Goal: Information Seeking & Learning: Find specific page/section

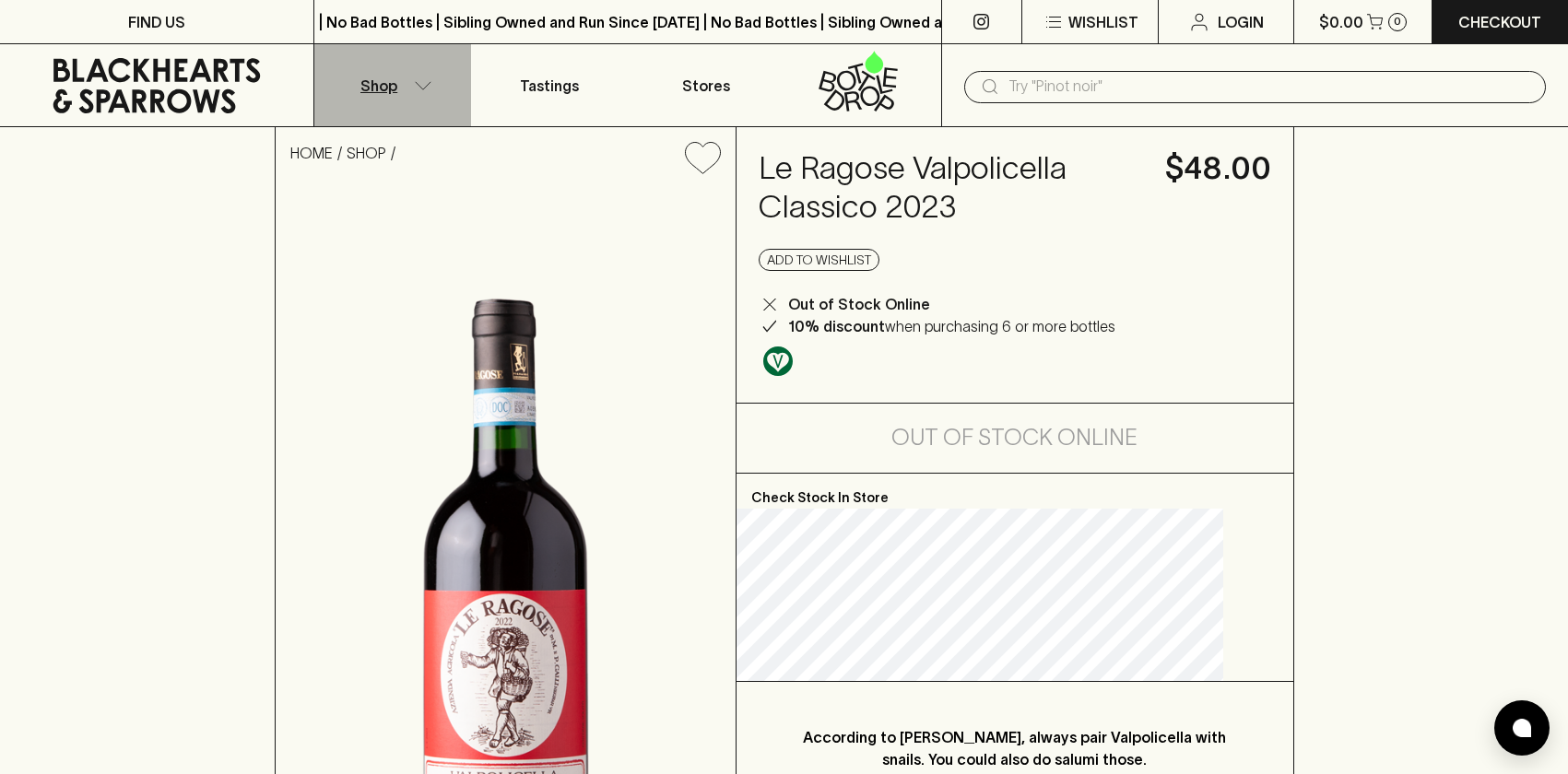
click at [395, 78] on p "Shop" at bounding box center [379, 85] width 37 height 22
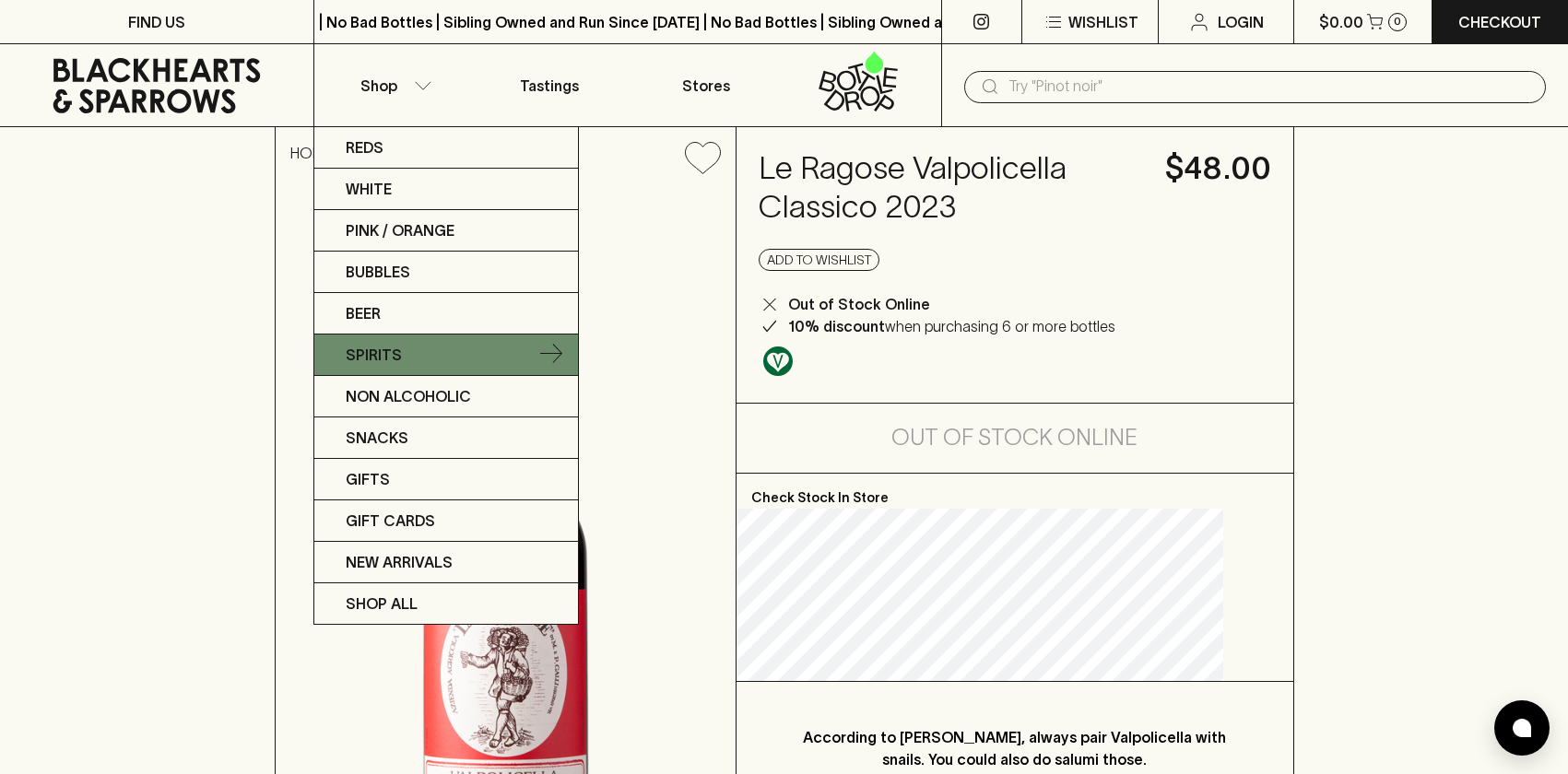
click at [445, 360] on link "Spirits" at bounding box center [446, 355] width 263 height 41
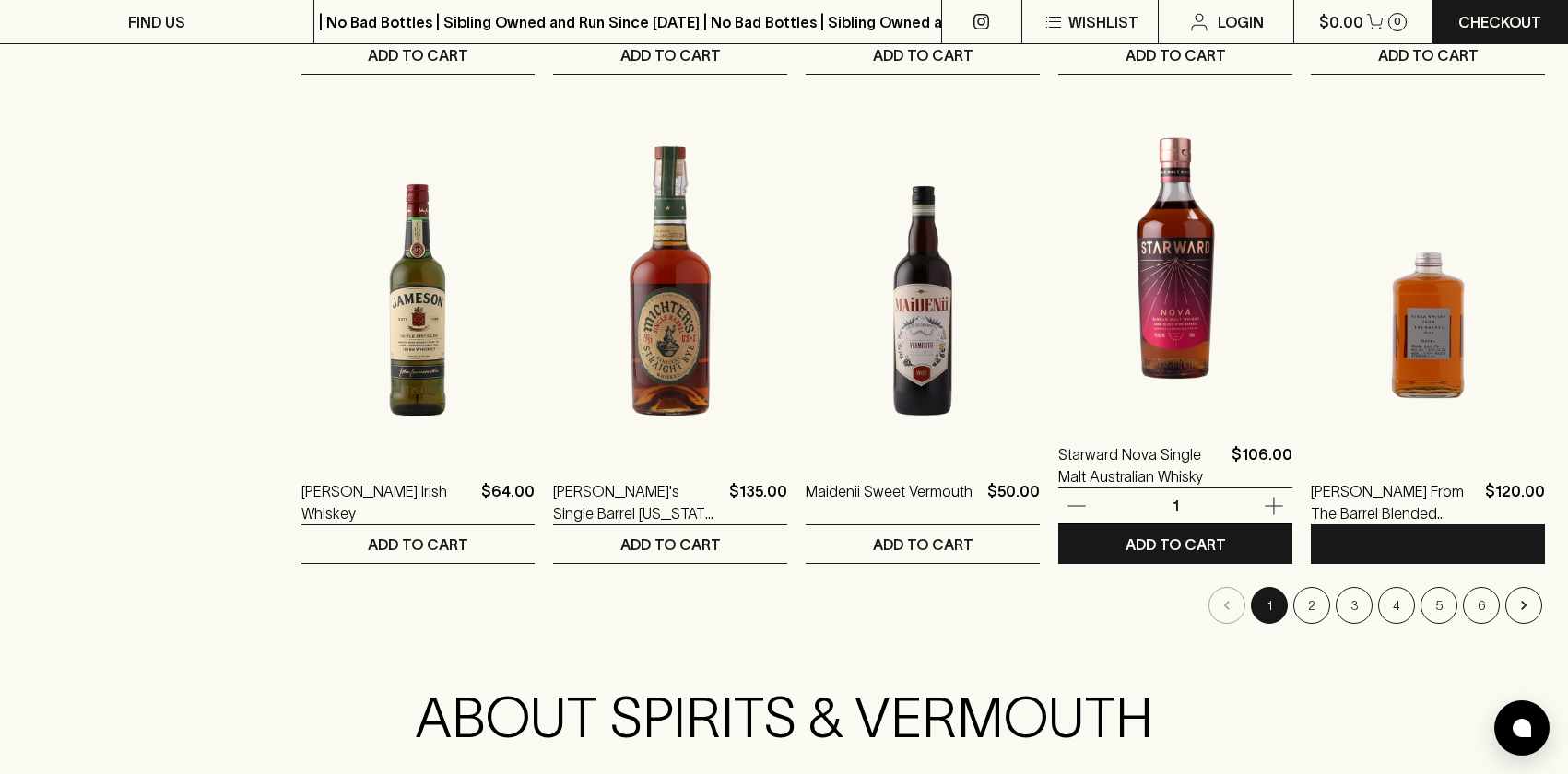
scroll to position [1726, 0]
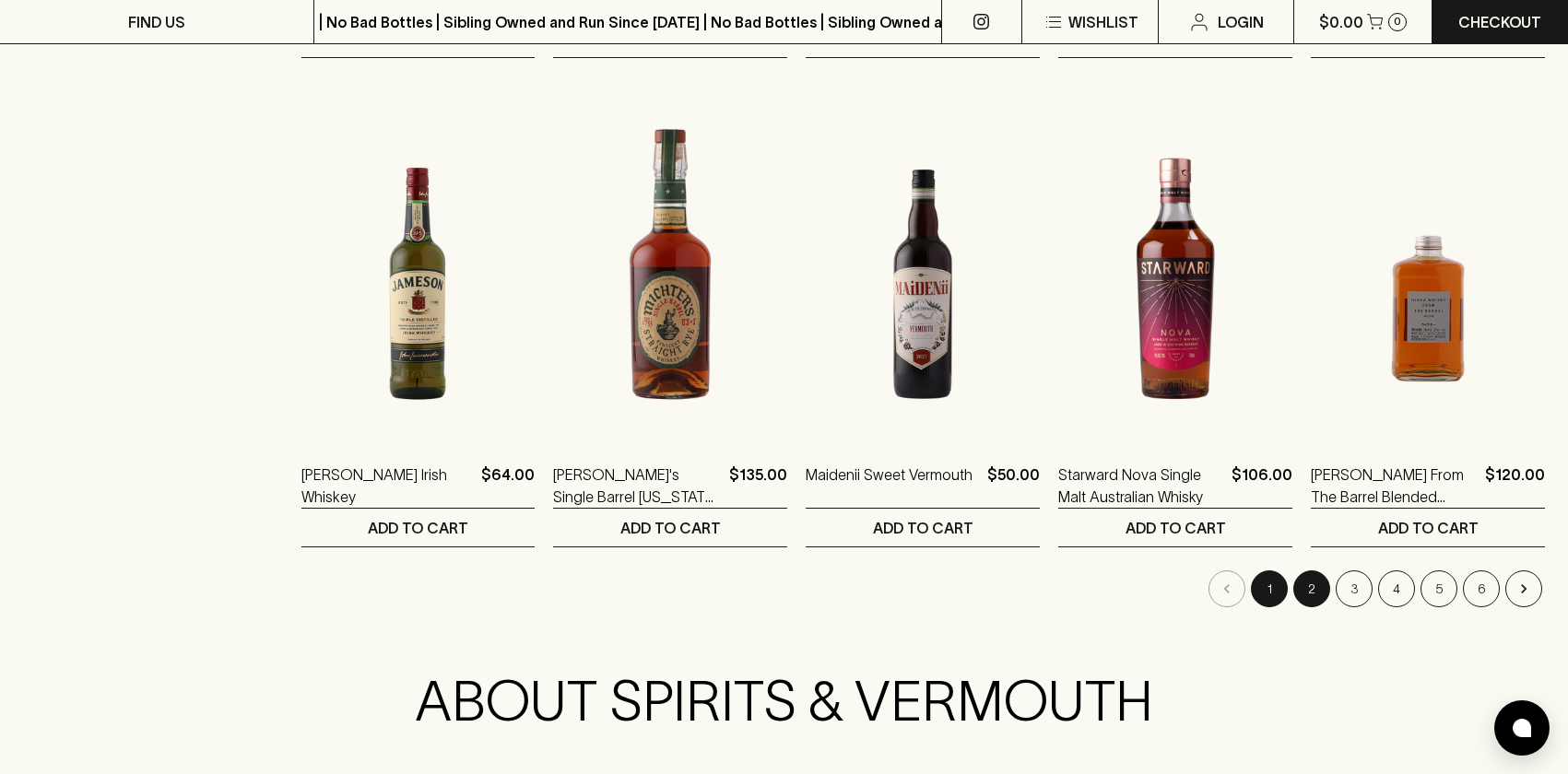
click at [1309, 588] on button "2" at bounding box center [1311, 589] width 37 height 37
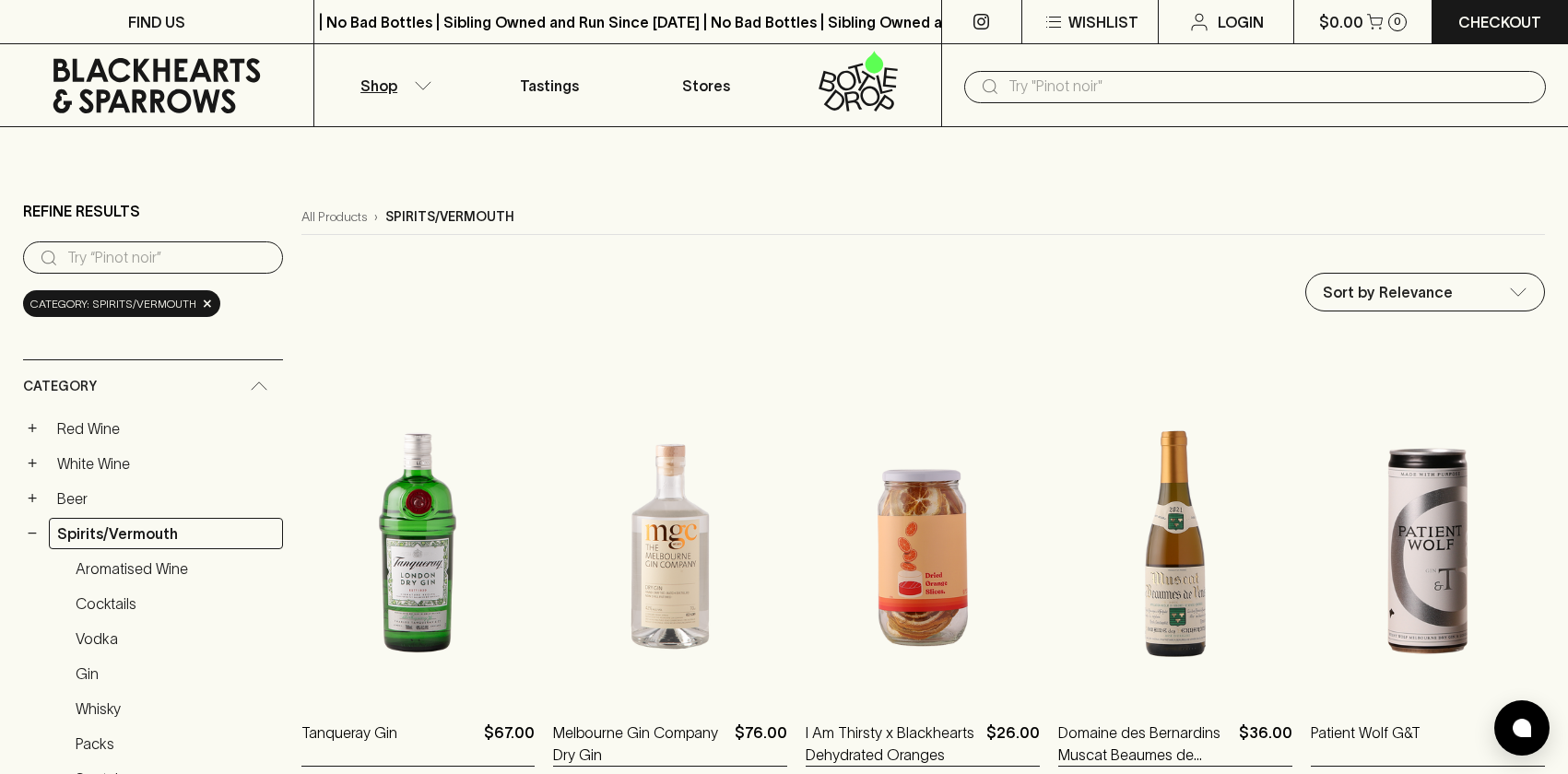
click at [1066, 85] on input "text" at bounding box center [1270, 86] width 523 height 30
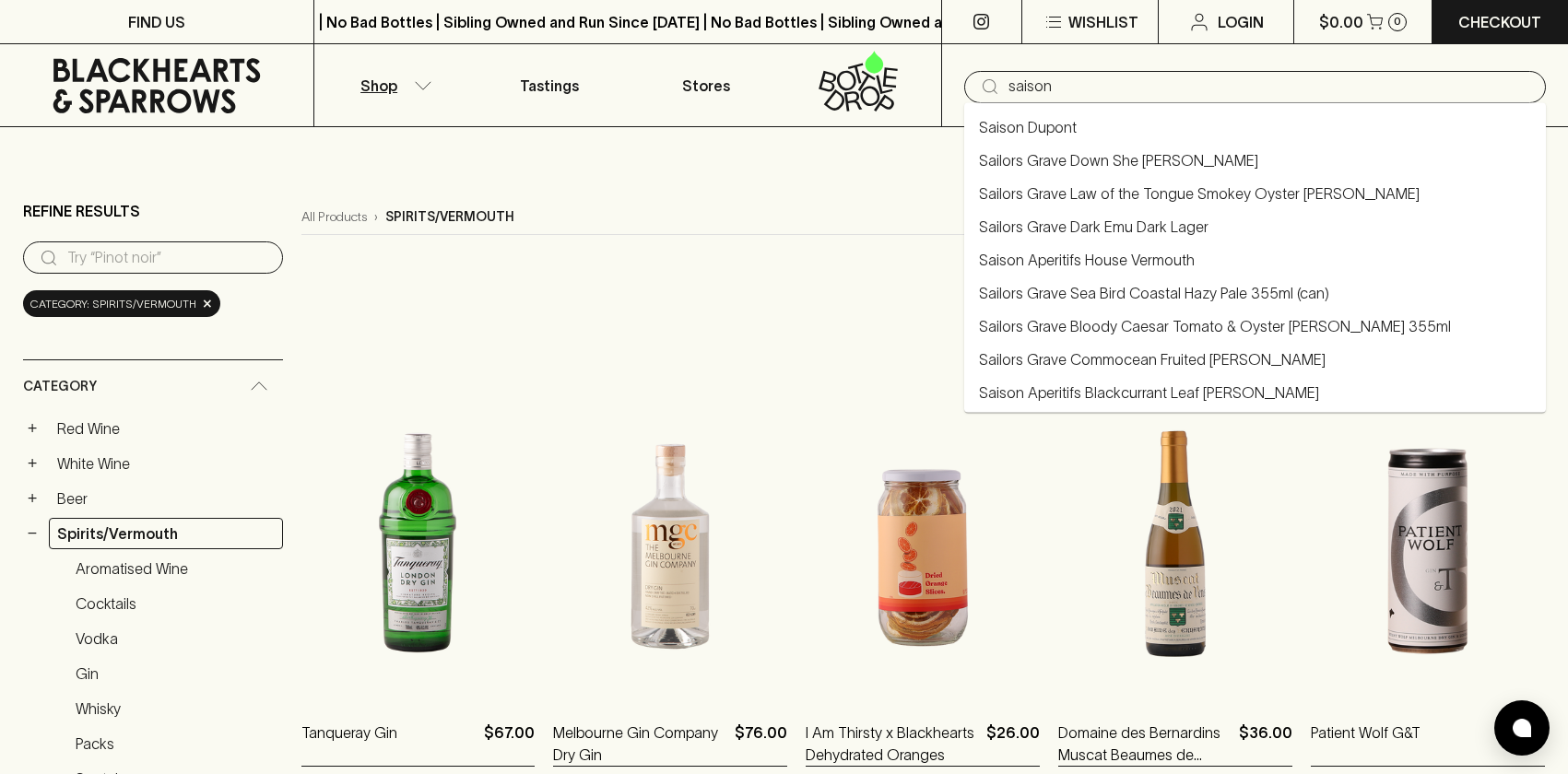
type input "saison"
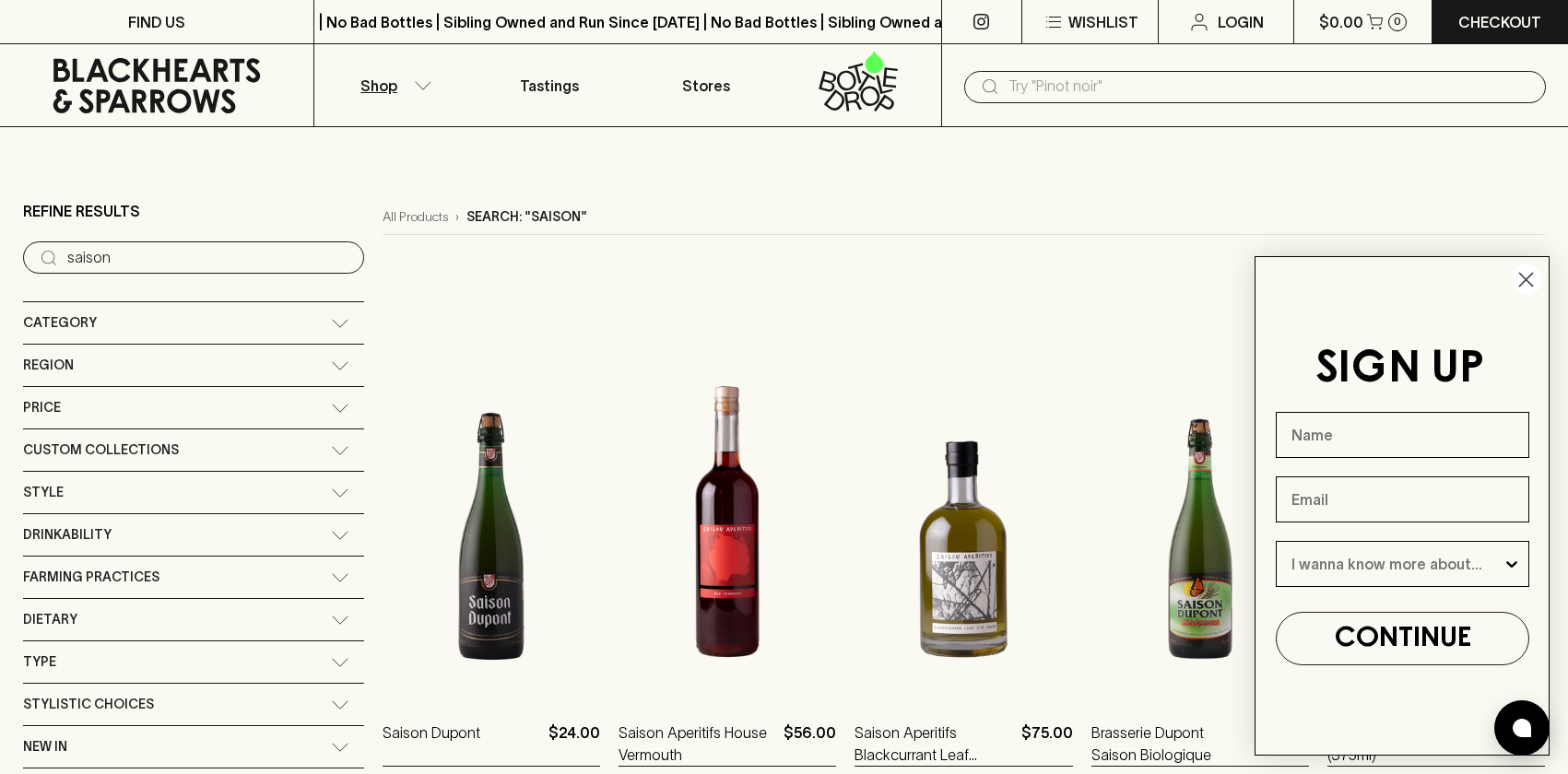
click at [680, 489] on img at bounding box center [727, 533] width 218 height 323
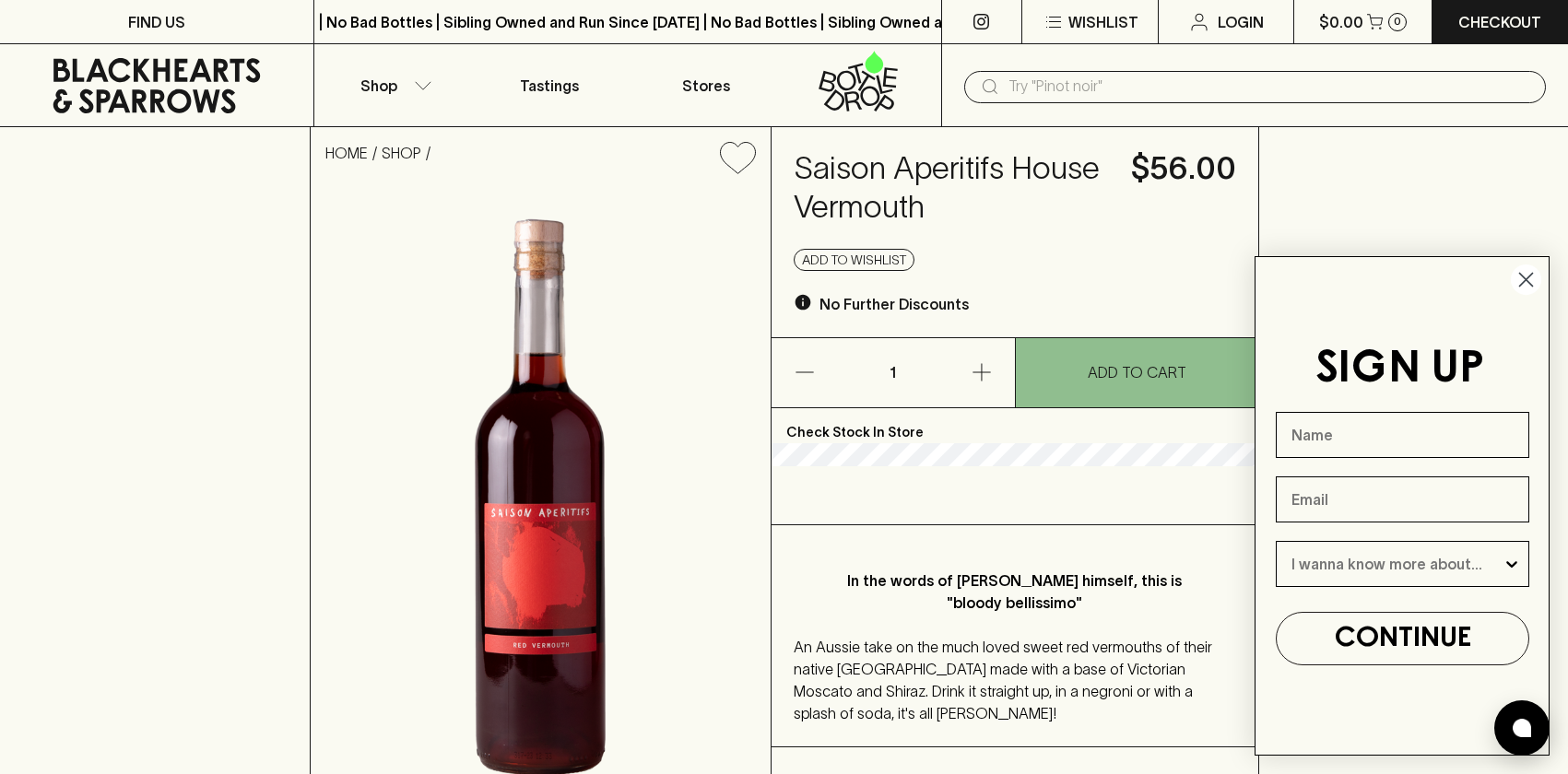
click at [959, 372] on button "button" at bounding box center [965, 372] width 99 height 69
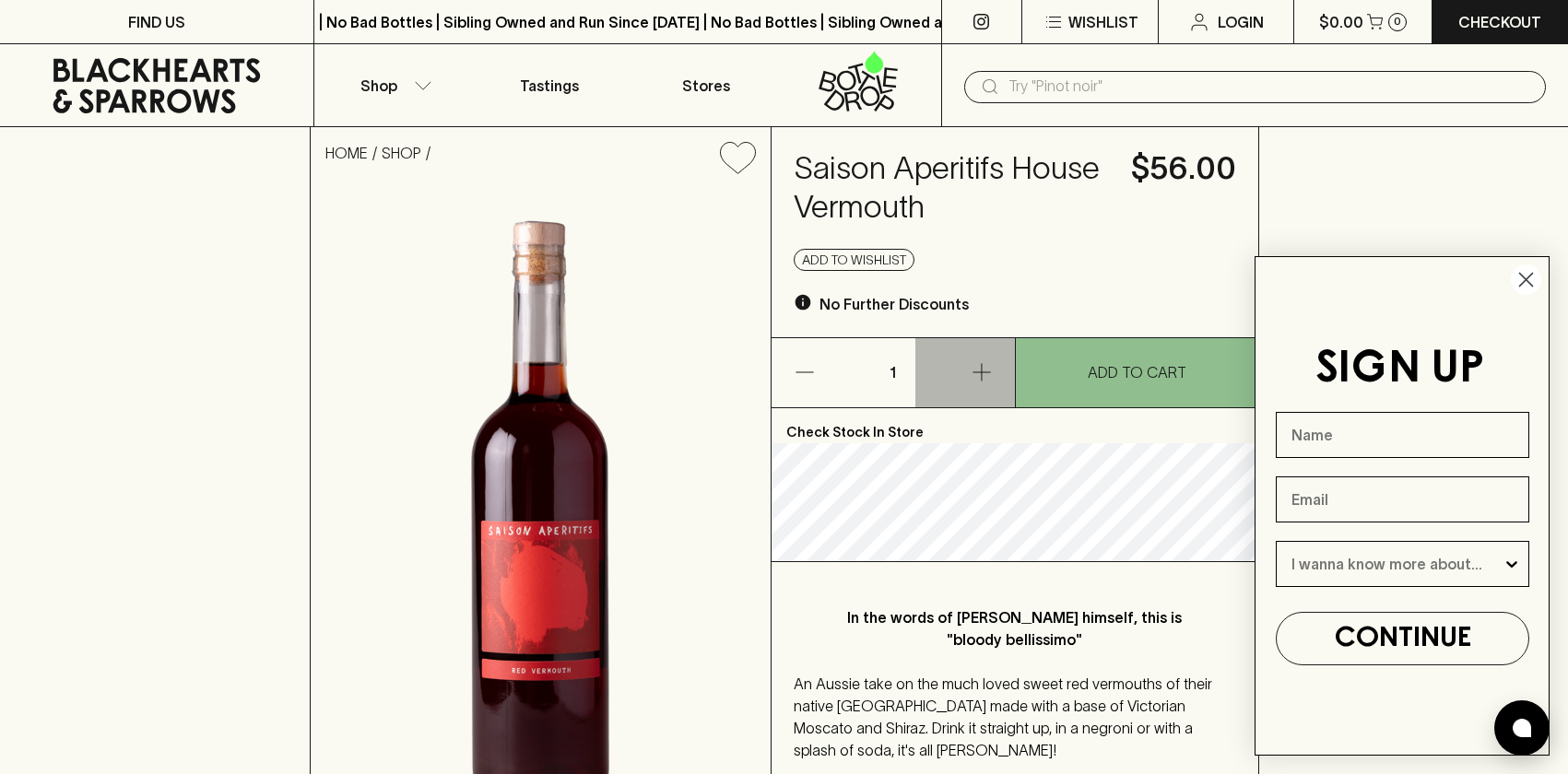
click at [959, 372] on button "button" at bounding box center [965, 372] width 99 height 69
click at [965, 374] on button "button" at bounding box center [965, 372] width 99 height 69
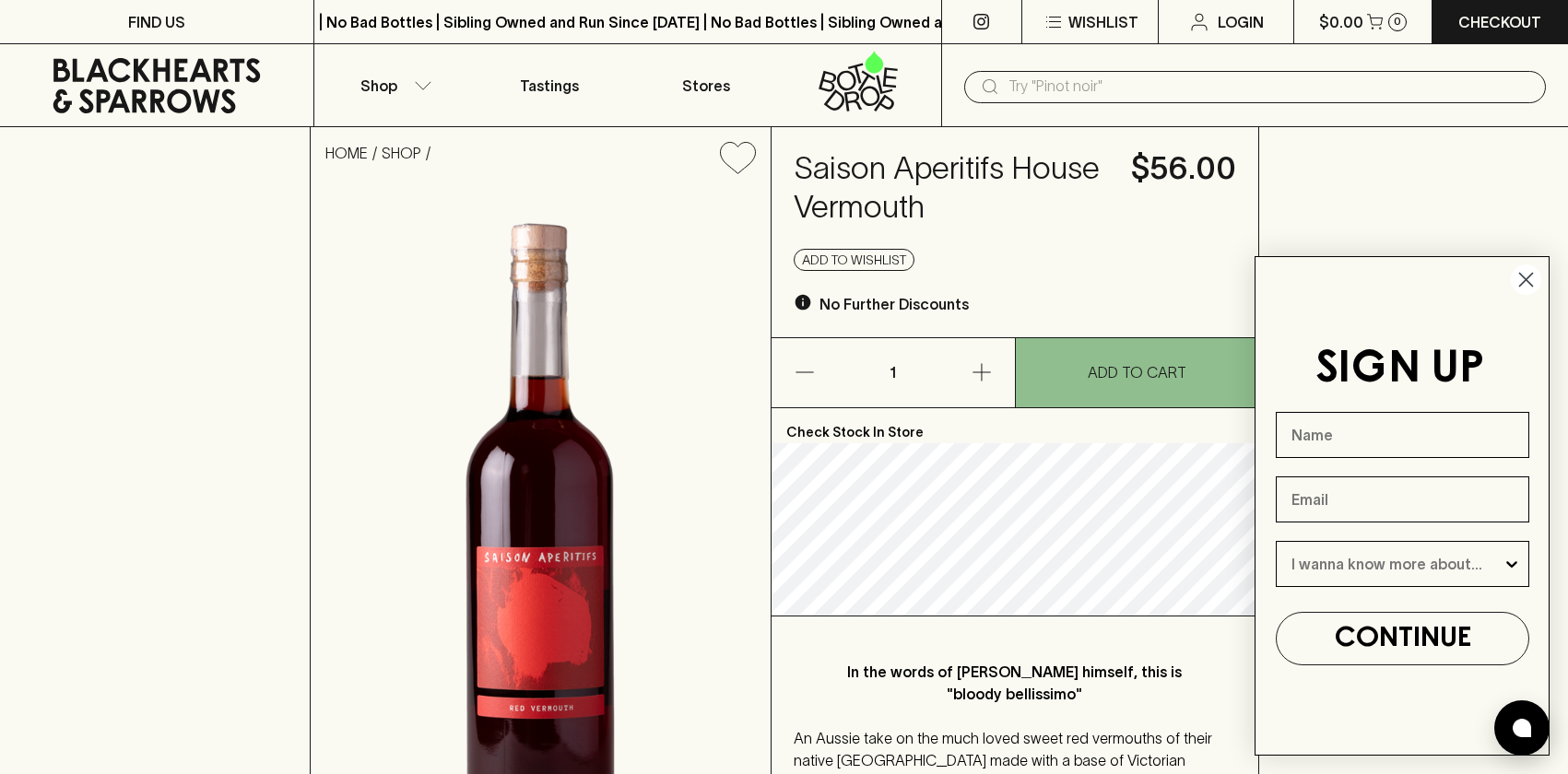
click at [1530, 281] on circle "Close dialog" at bounding box center [1526, 280] width 31 height 31
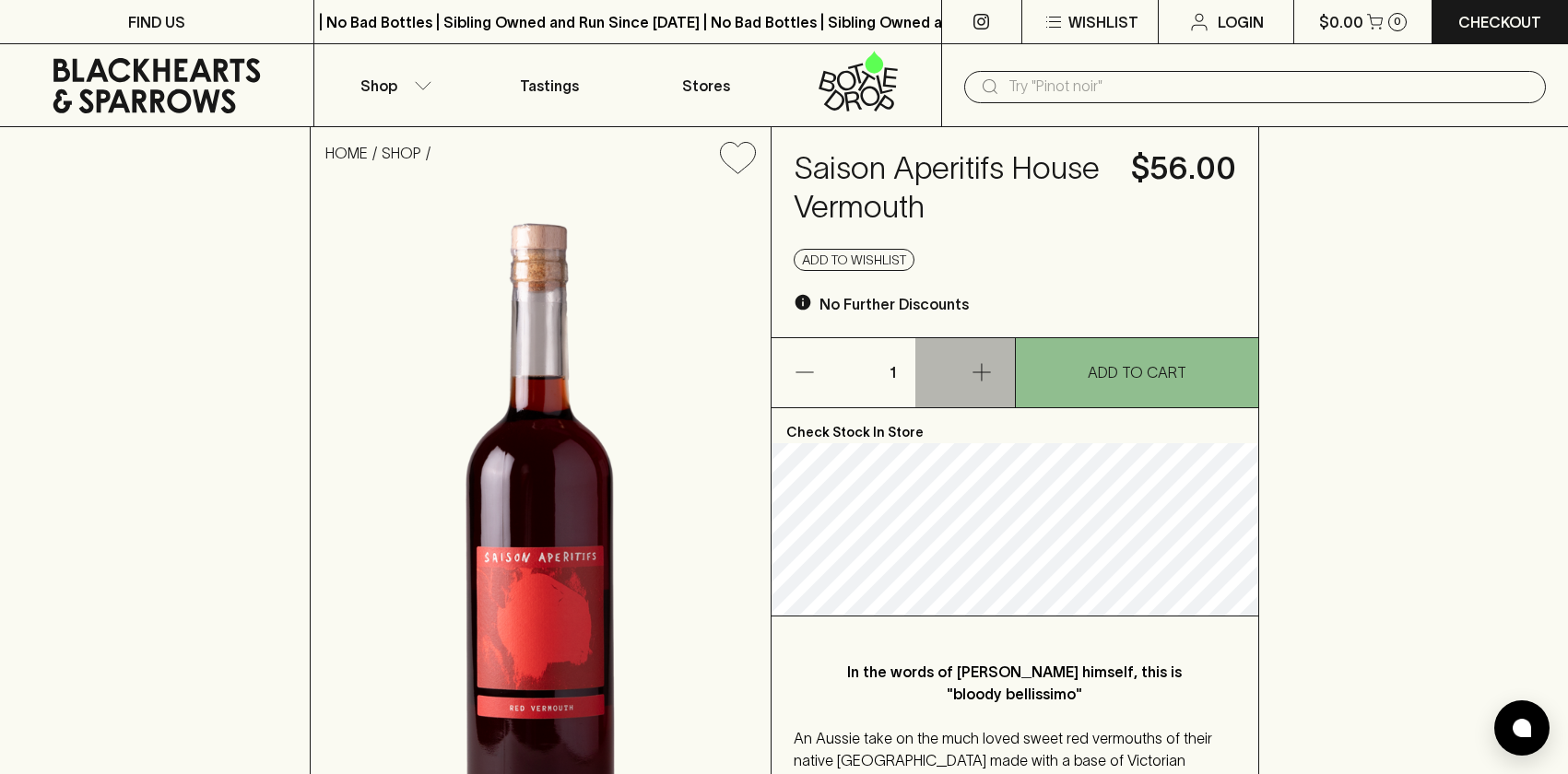
click at [963, 366] on button "button" at bounding box center [965, 372] width 99 height 69
click at [965, 366] on button "button" at bounding box center [965, 372] width 99 height 69
click at [996, 372] on button "button" at bounding box center [965, 372] width 99 height 69
click at [991, 377] on icon "button" at bounding box center [981, 372] width 22 height 22
click at [980, 379] on icon "button" at bounding box center [981, 372] width 22 height 22
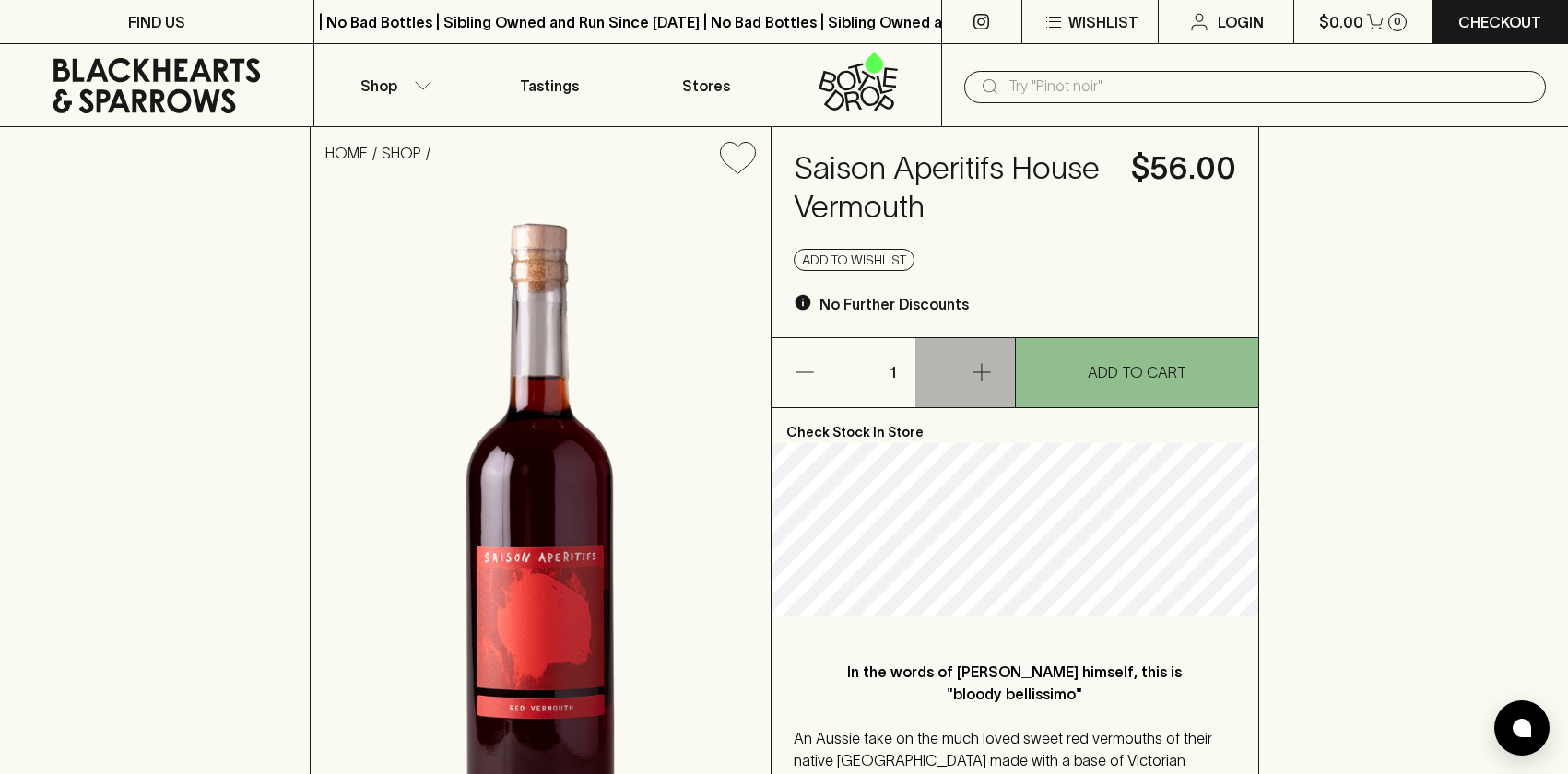
click at [980, 379] on icon "button" at bounding box center [981, 372] width 22 height 22
click at [979, 380] on icon "button" at bounding box center [981, 372] width 22 height 22
click at [972, 380] on icon "button" at bounding box center [981, 372] width 22 height 22
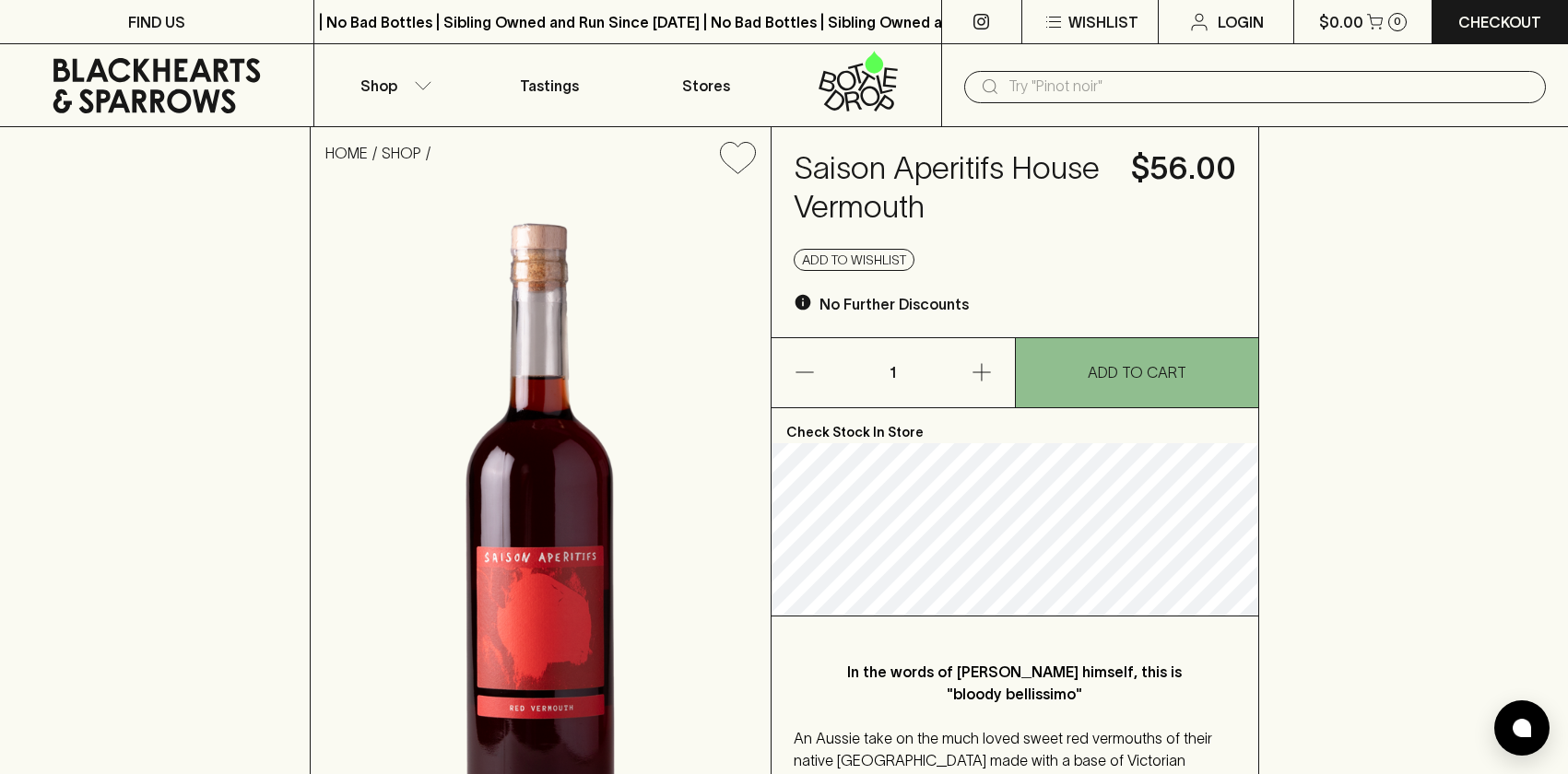
click at [972, 380] on icon "button" at bounding box center [981, 372] width 22 height 22
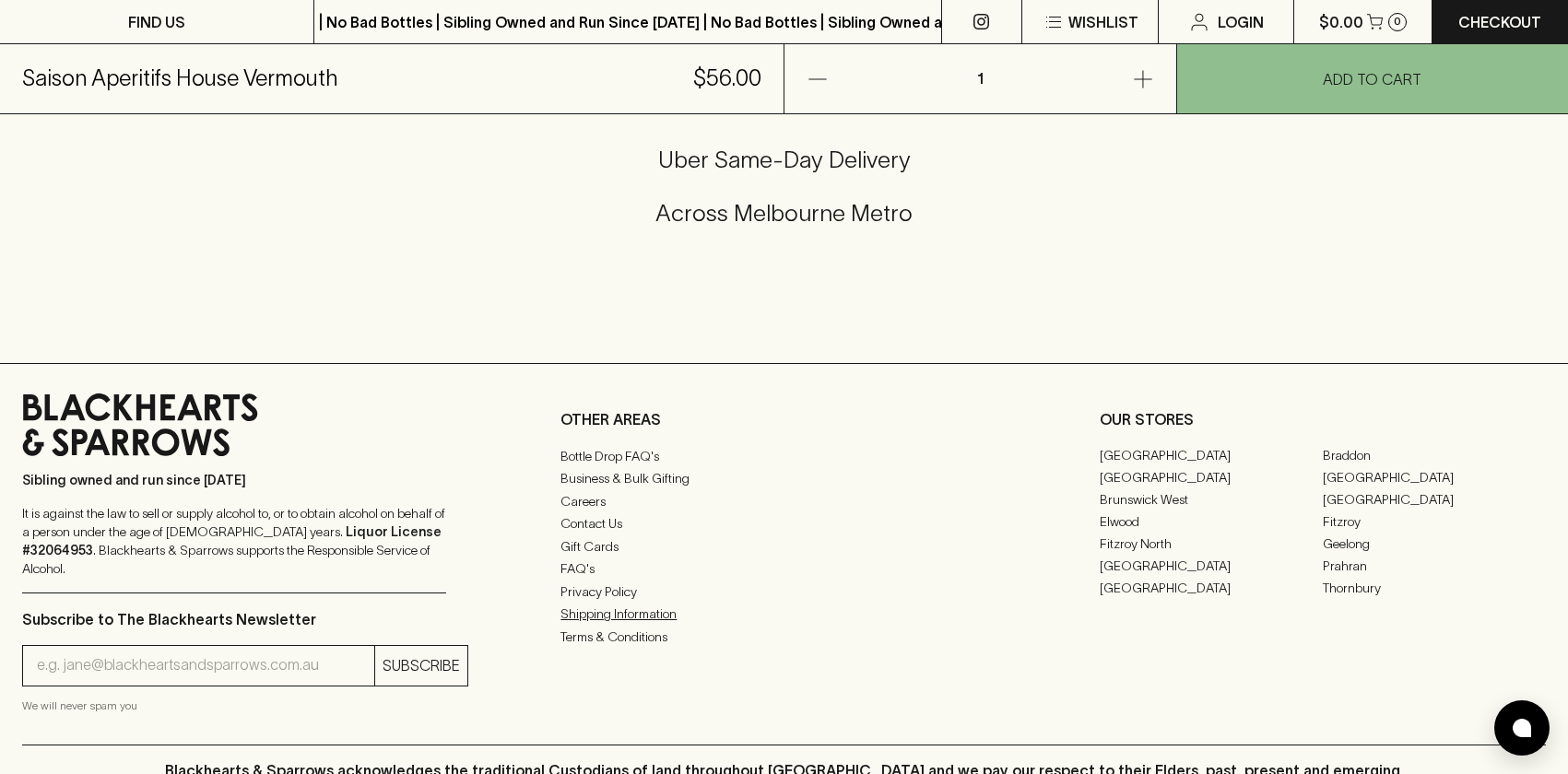
scroll to position [1309, 0]
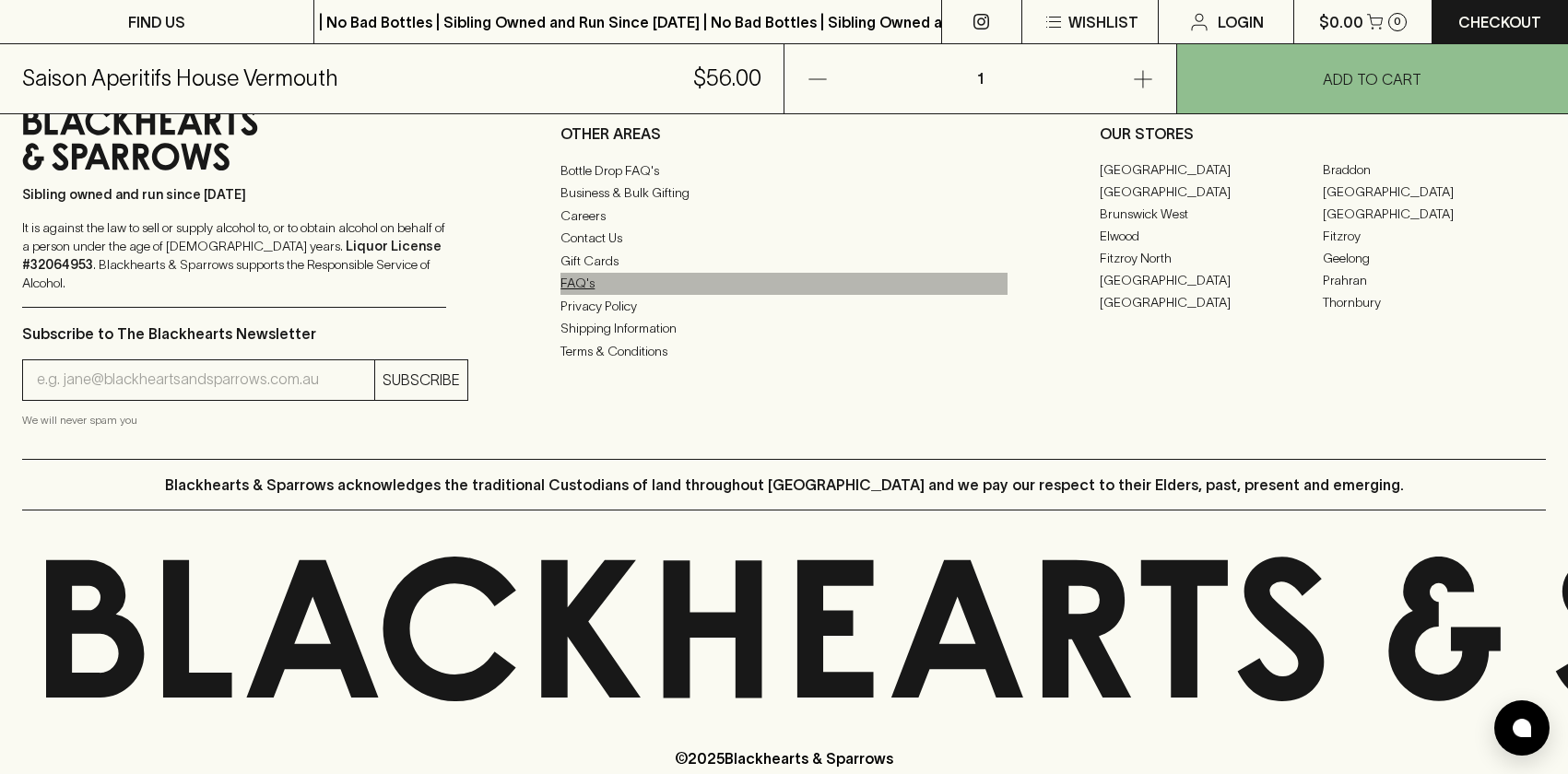
click at [591, 276] on link "FAQ's" at bounding box center [783, 283] width 446 height 22
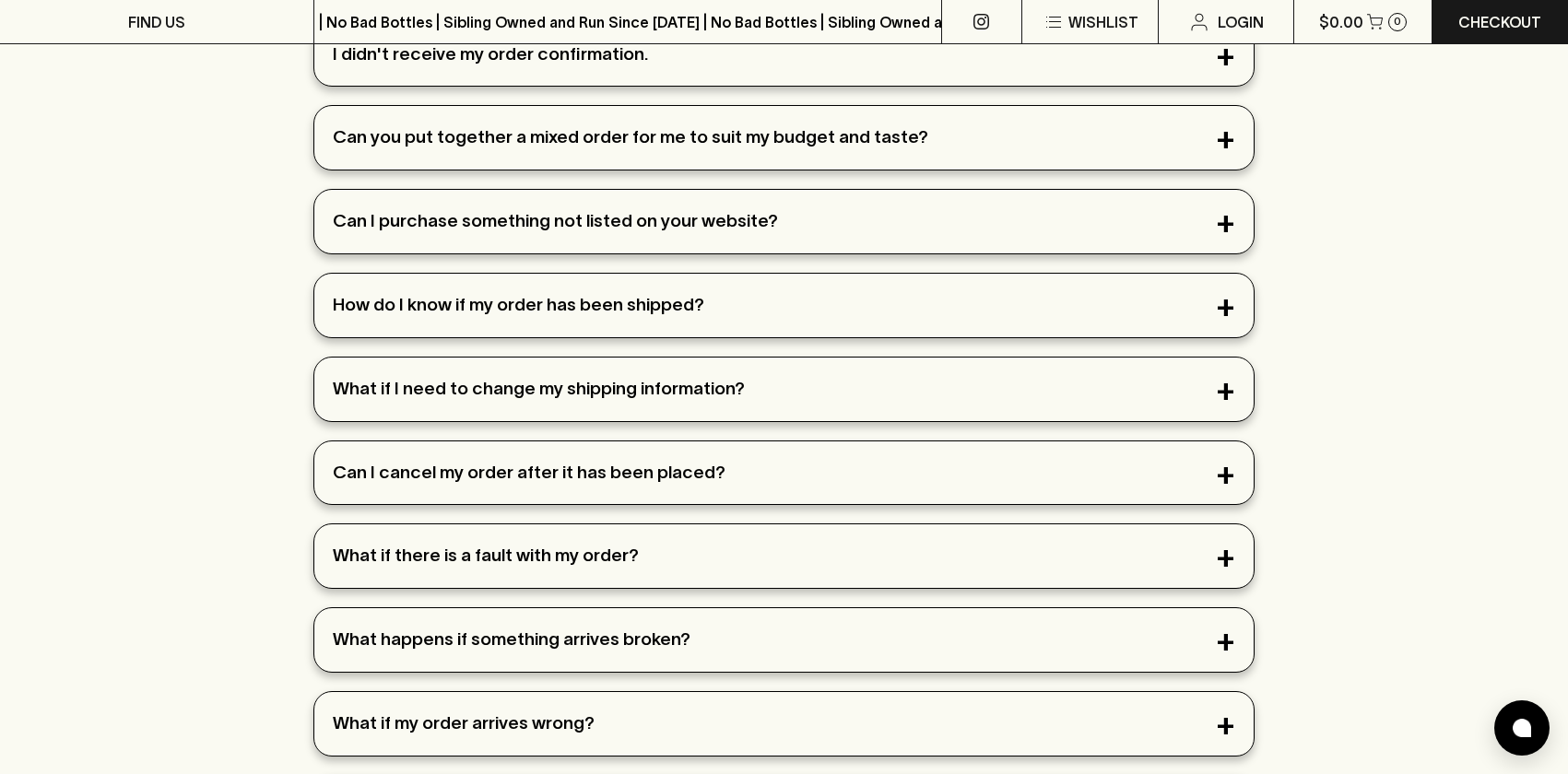
scroll to position [526, 0]
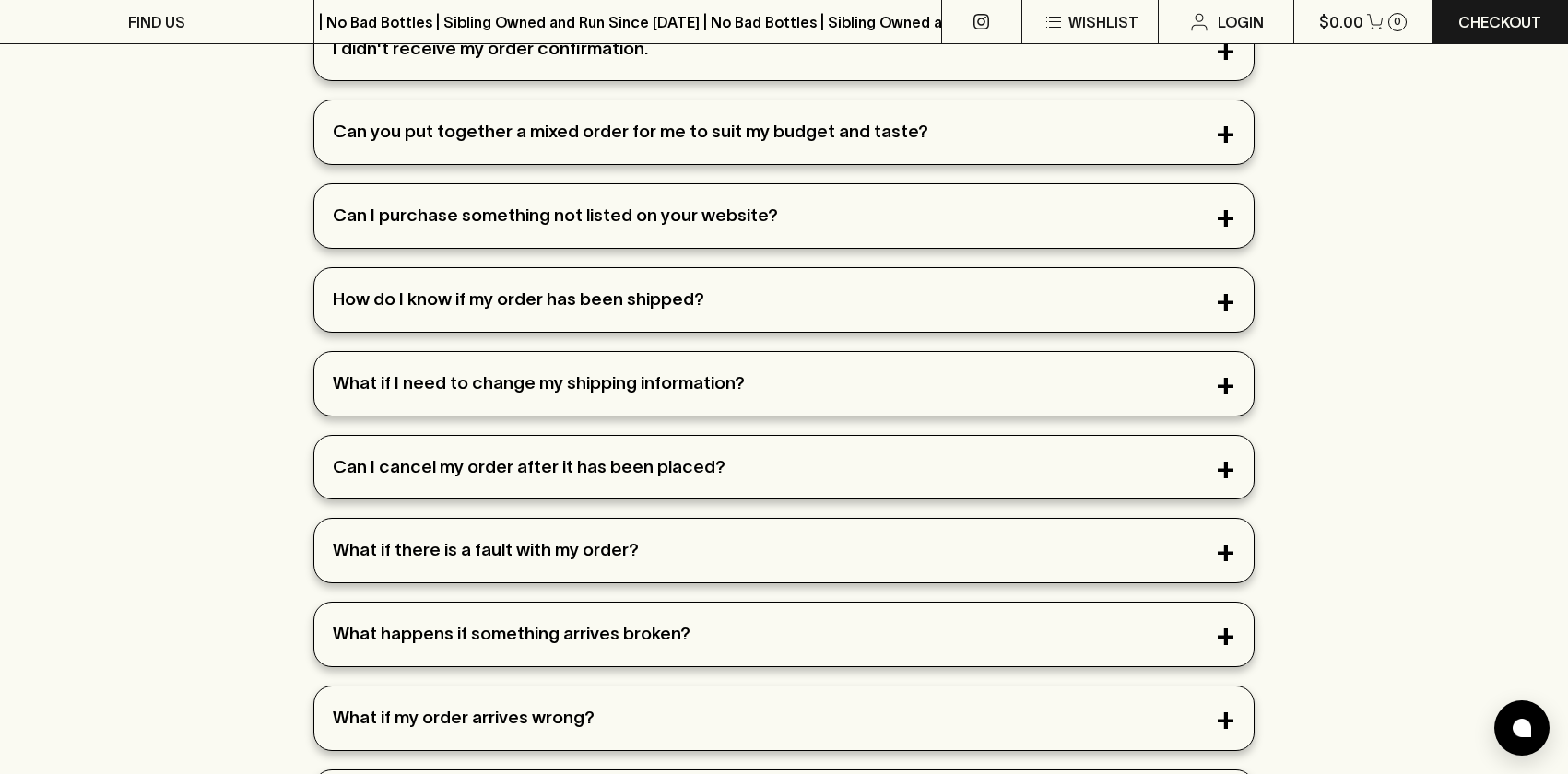
click at [729, 144] on div "Can you put together a mixed order for me to suit my budget and taste?" at bounding box center [784, 132] width 939 height 64
click at [1225, 129] on div "Can you put together a mixed order for me to suit my budget and taste?" at bounding box center [784, 132] width 939 height 64
click at [1226, 134] on div "Can you put together a mixed order for me to suit my budget and taste?" at bounding box center [784, 132] width 939 height 64
click at [1045, 235] on div "Can I purchase something not listed on your website?" at bounding box center [784, 216] width 939 height 64
click at [902, 130] on div "Can you put together a mixed order for me to suit my budget and taste?" at bounding box center [784, 132] width 939 height 64
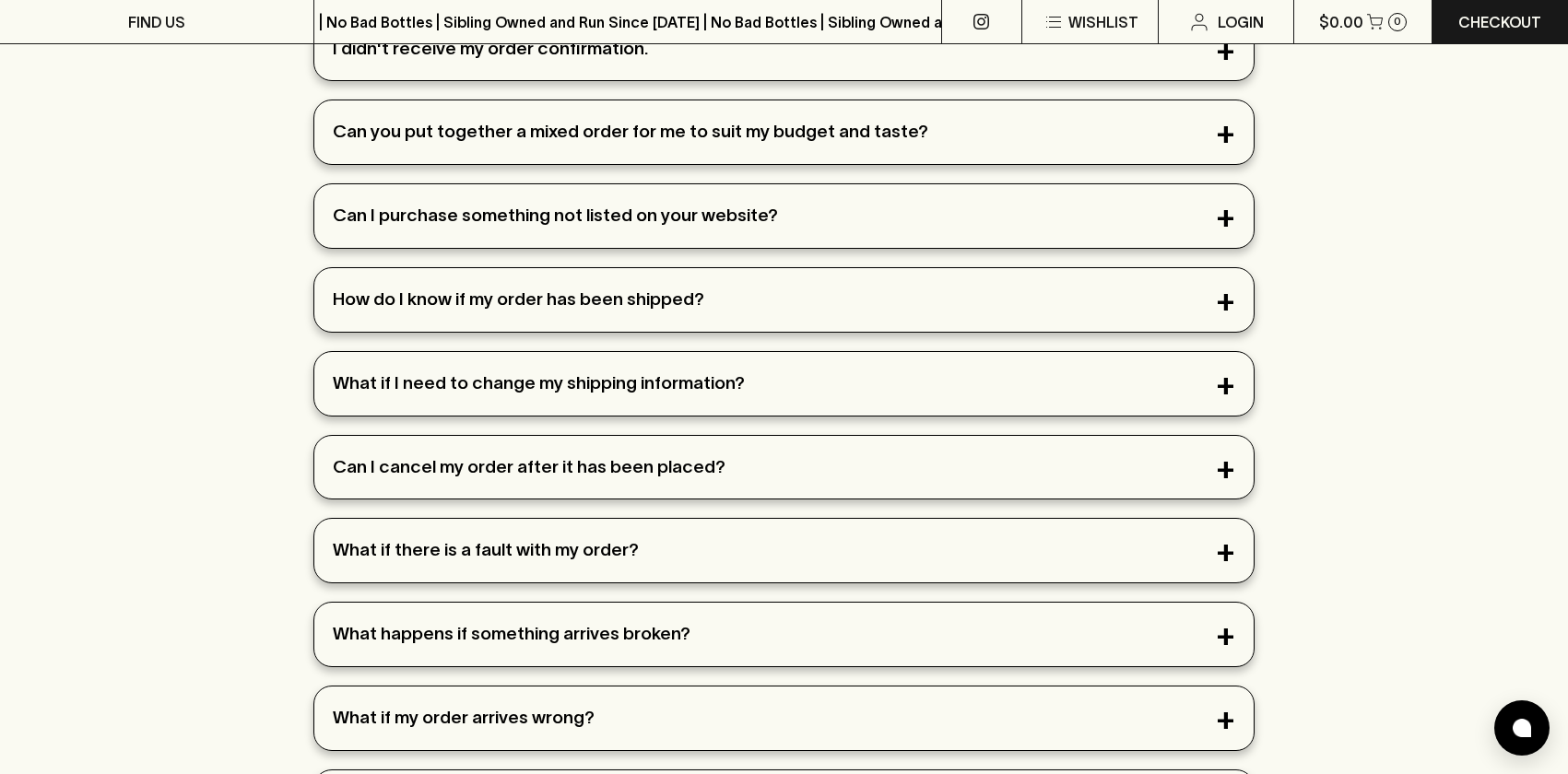
click at [719, 139] on div "Can you put together a mixed order for me to suit my budget and taste?" at bounding box center [784, 132] width 939 height 64
click at [706, 229] on div "Can I purchase something not listed on your website?" at bounding box center [784, 216] width 939 height 64
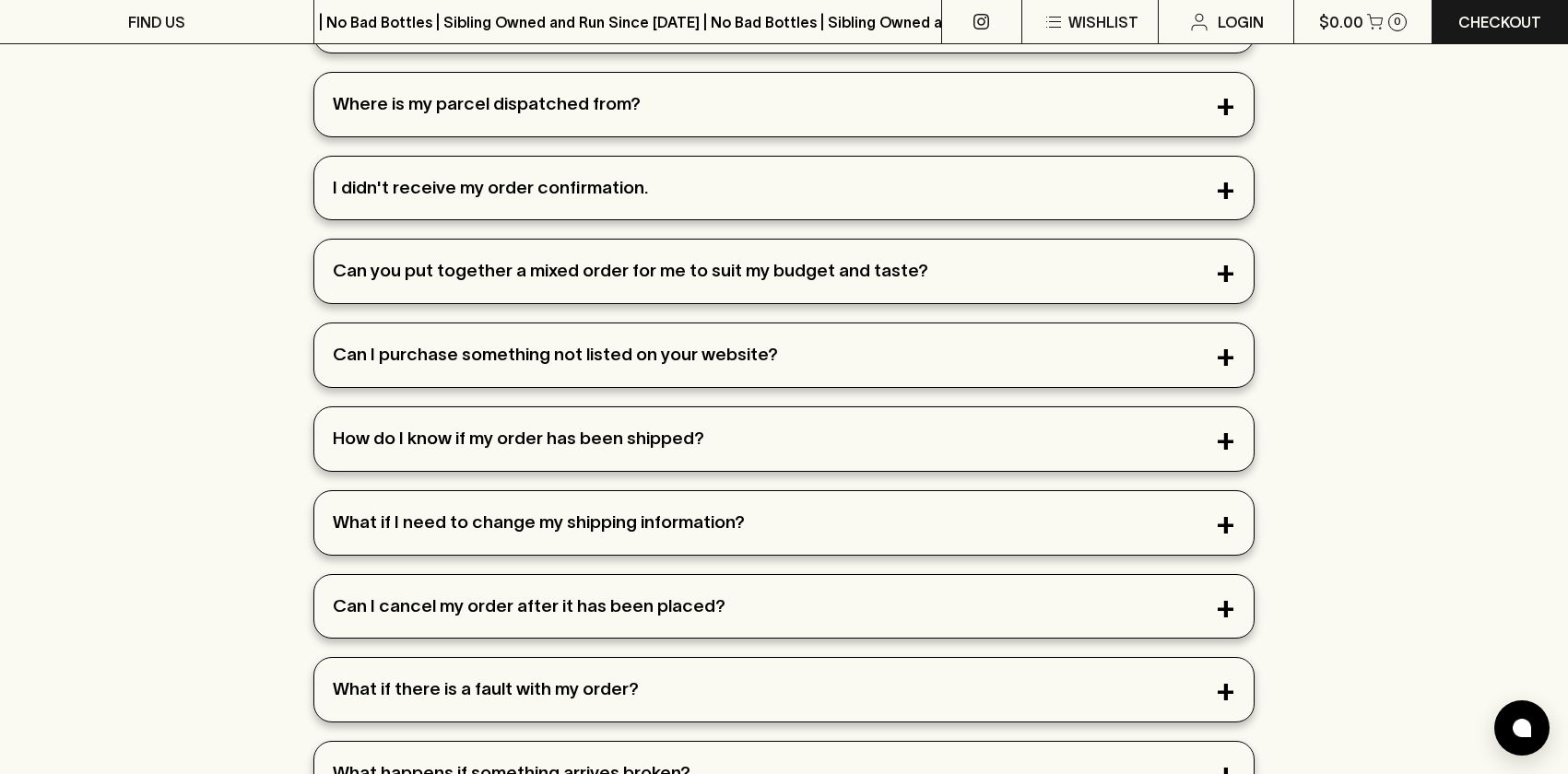
scroll to position [0, 0]
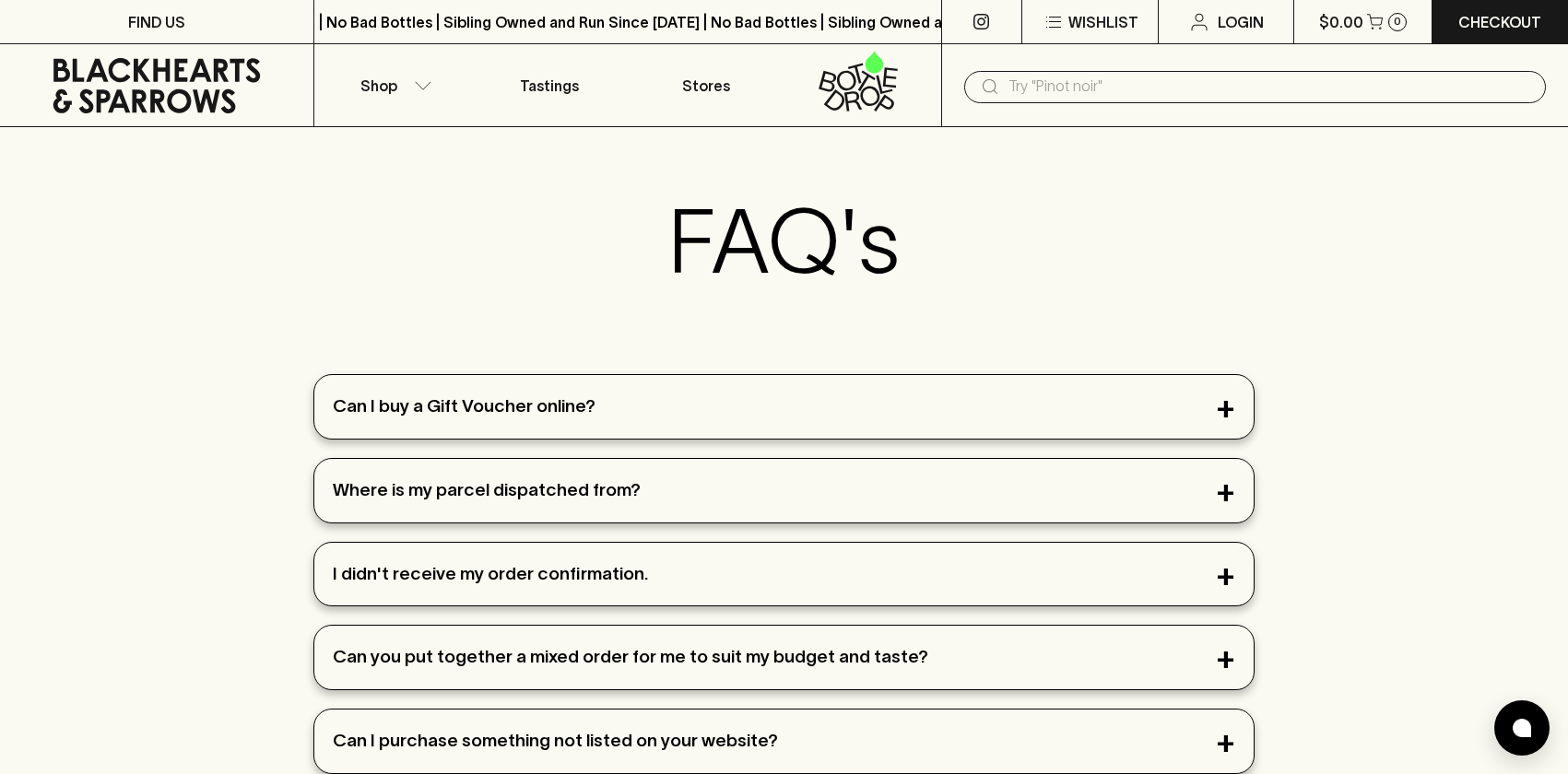
click at [730, 419] on div "Can I buy a Gift Voucher online?" at bounding box center [784, 407] width 939 height 64
click at [729, 417] on div "Can I buy a Gift Voucher online?" at bounding box center [784, 407] width 939 height 64
click at [708, 429] on div "Can I buy a Gift Voucher online?" at bounding box center [784, 407] width 939 height 64
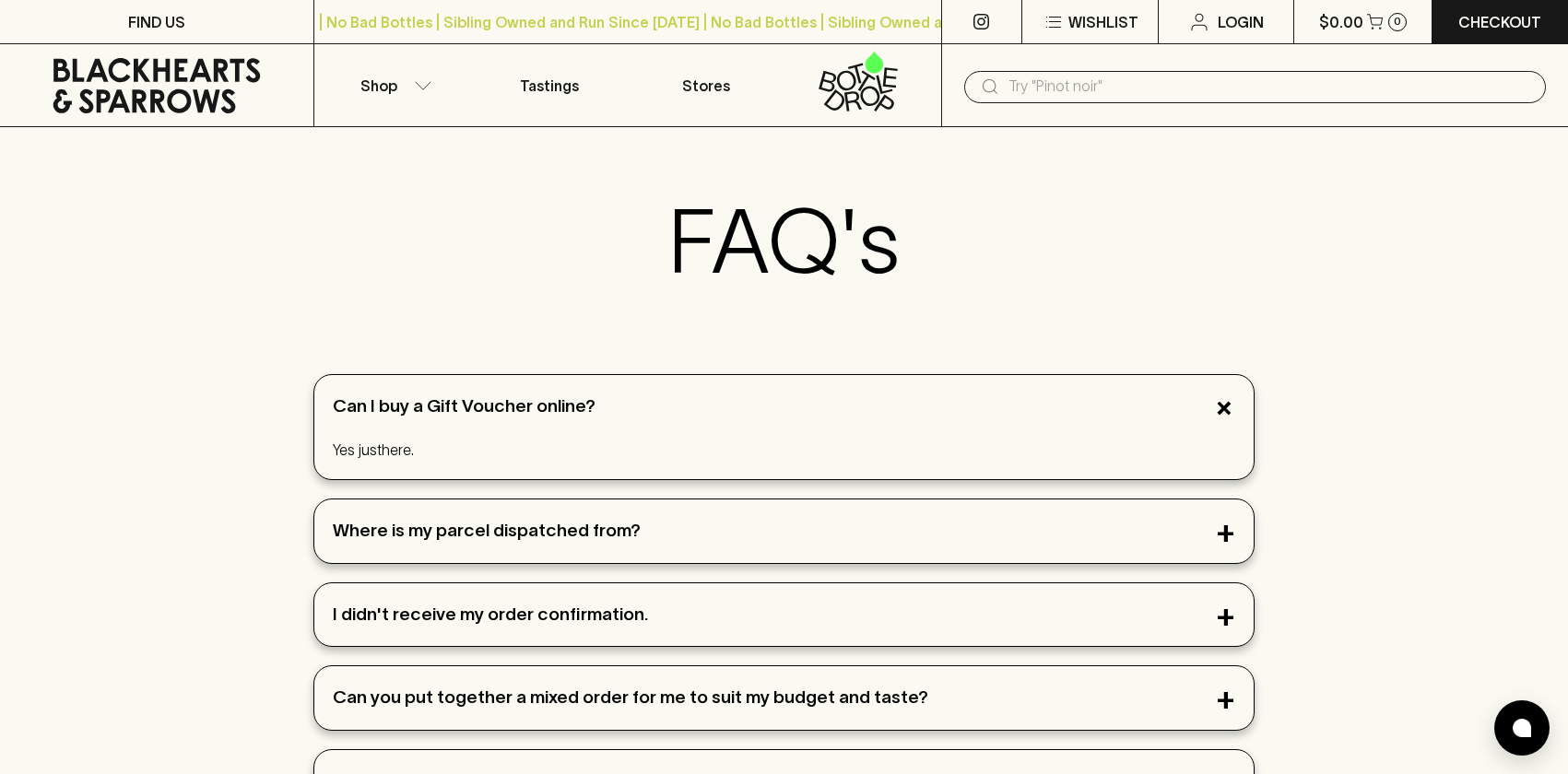
click at [1034, 433] on div "Can I buy a Gift Voucher online?" at bounding box center [784, 407] width 939 height 64
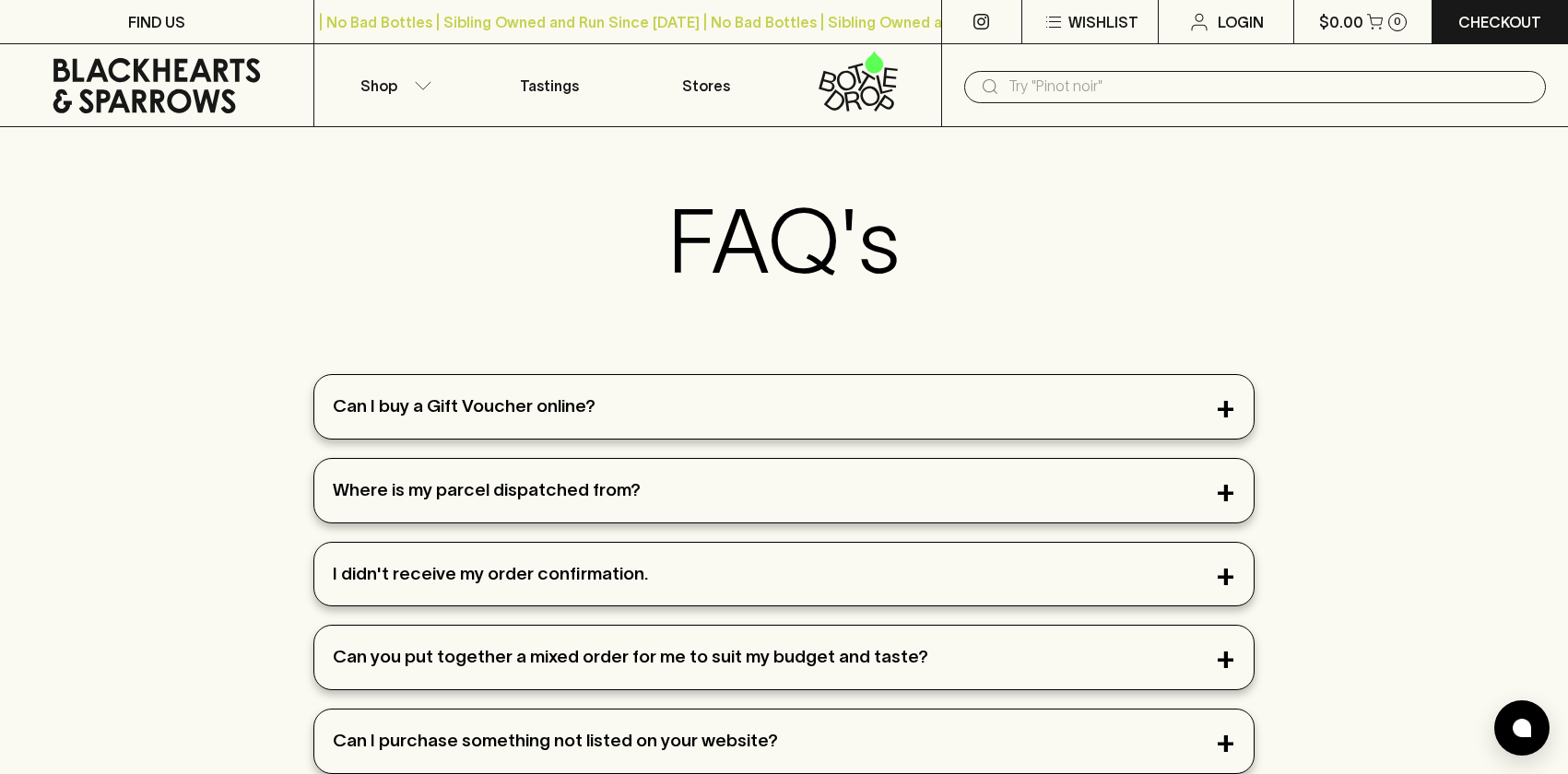
click at [1060, 639] on div "Can you put together a mixed order for me to suit my budget and taste?" at bounding box center [784, 658] width 939 height 64
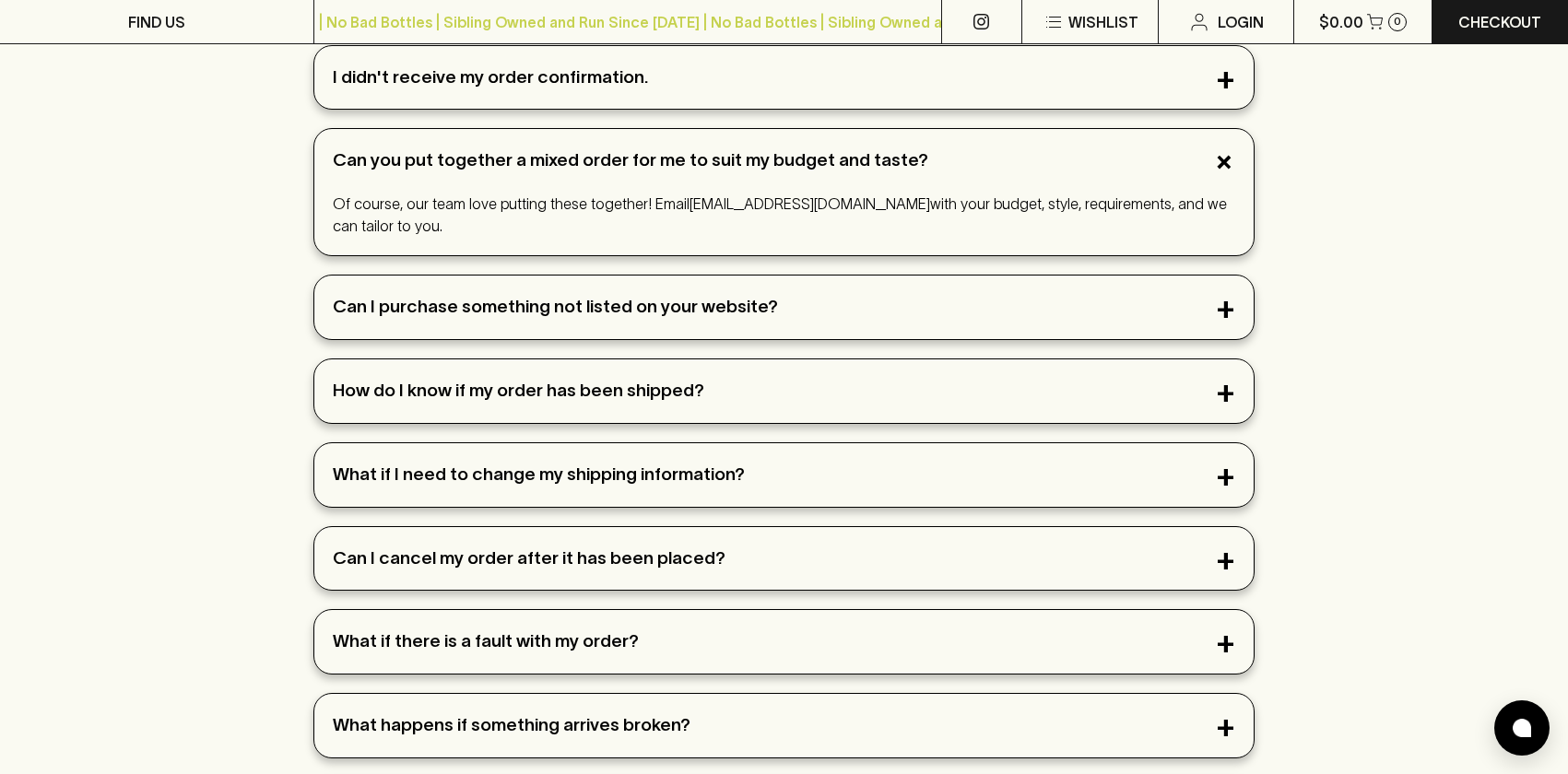
scroll to position [505, 0]
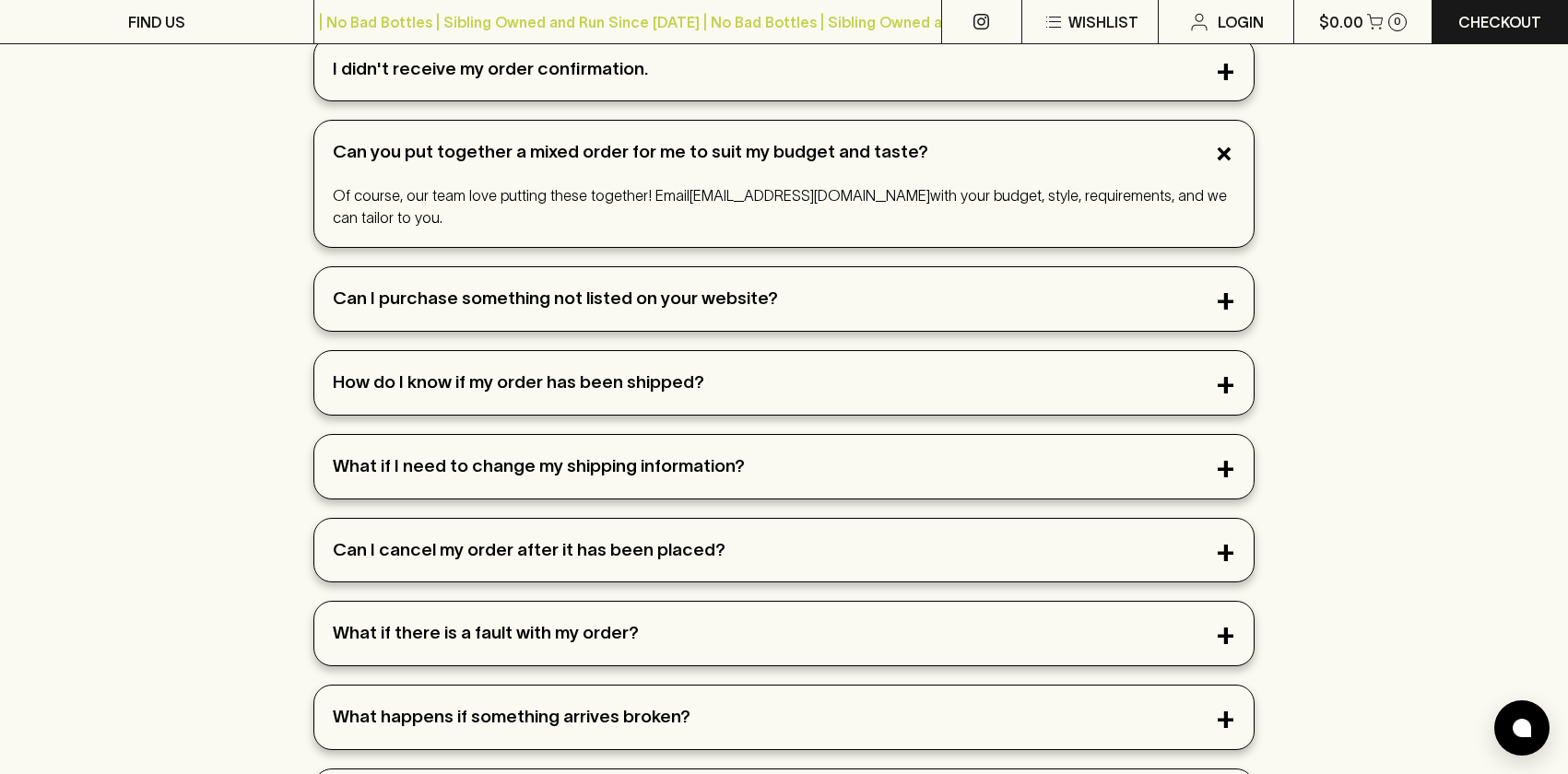
click at [836, 287] on div "Can I purchase something not listed on your website?" at bounding box center [784, 299] width 939 height 64
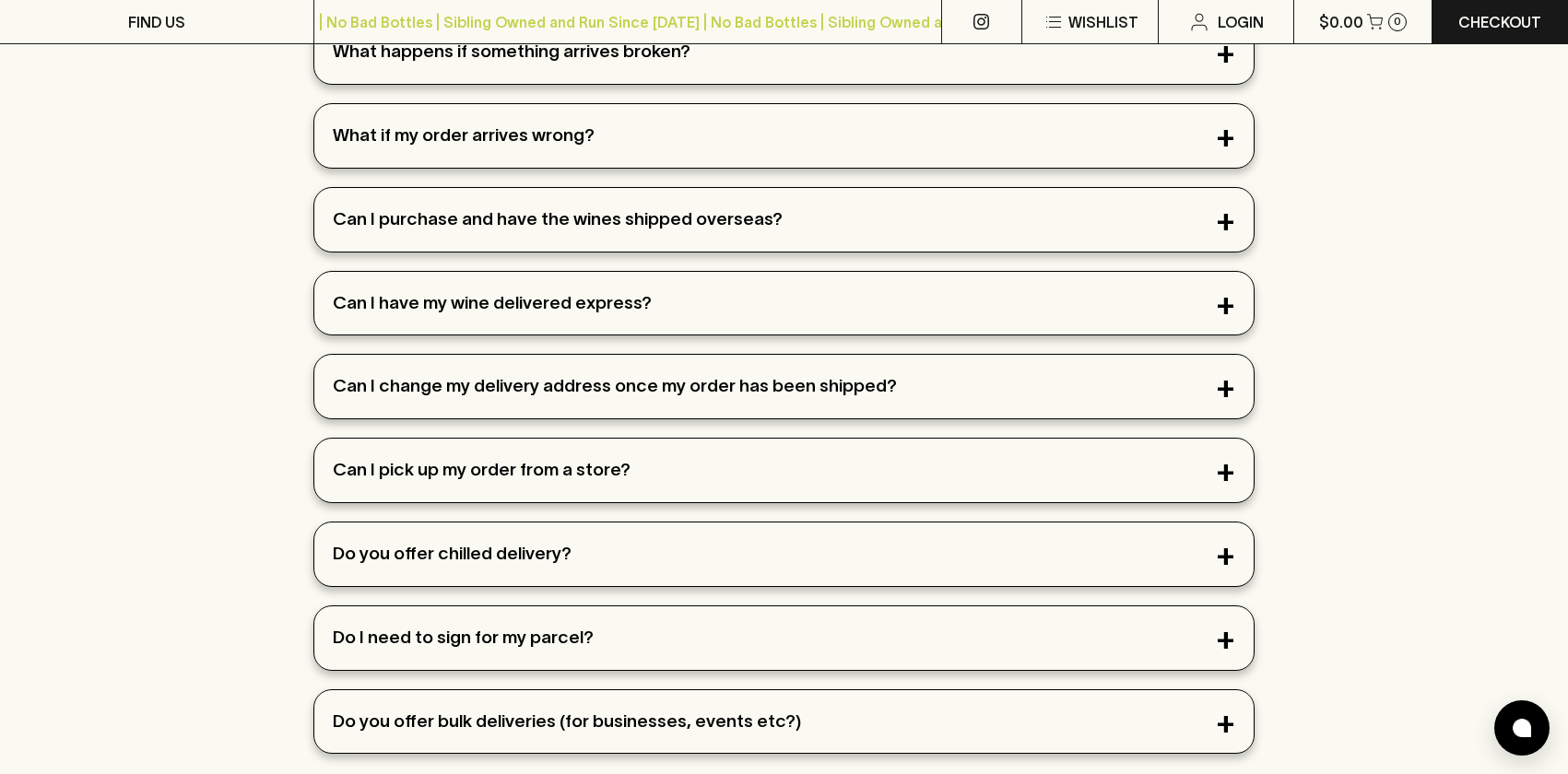
scroll to position [1153, 0]
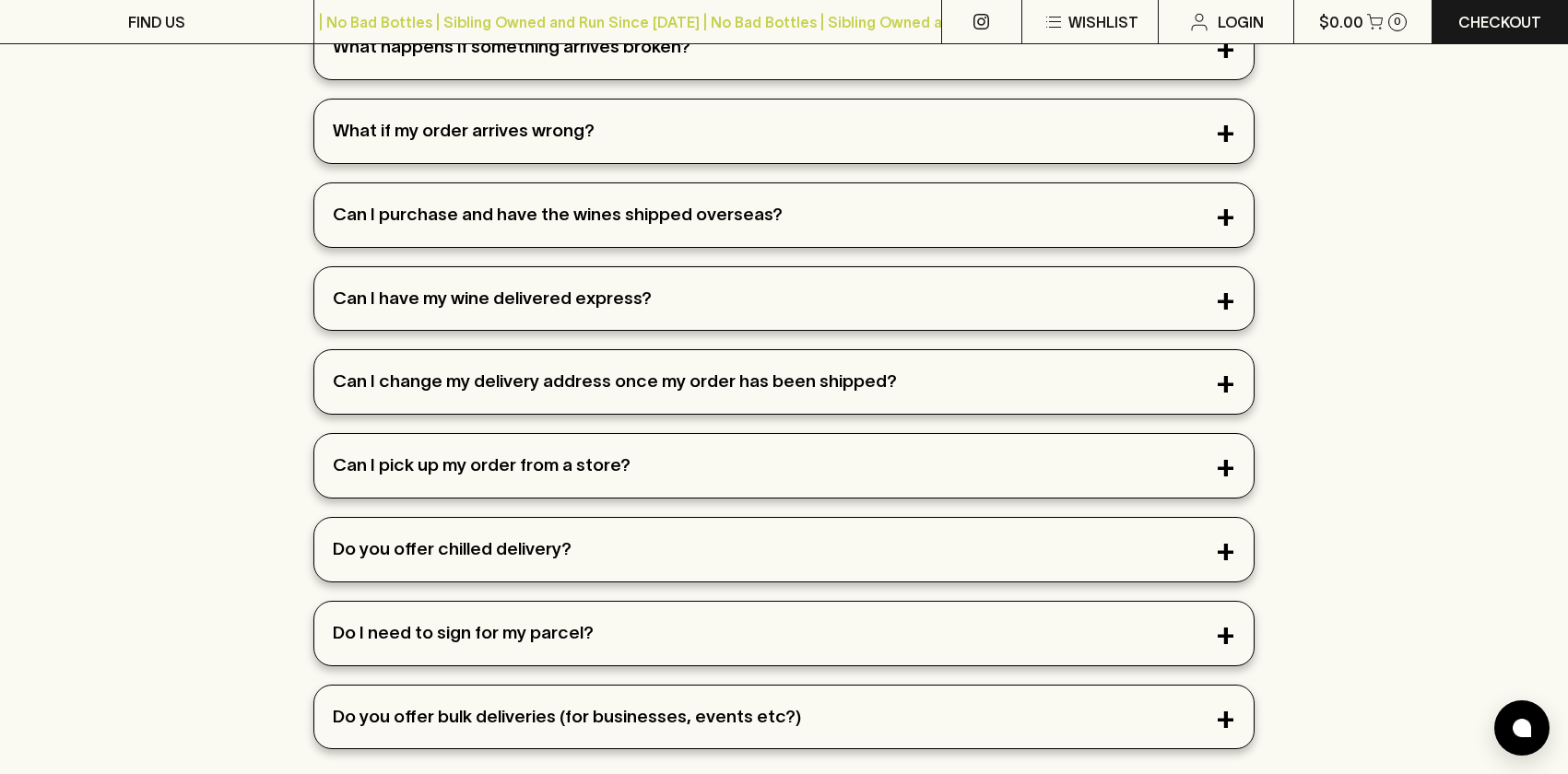
click at [717, 232] on div "Can I purchase and have the wines shipped overseas?" at bounding box center [784, 215] width 939 height 64
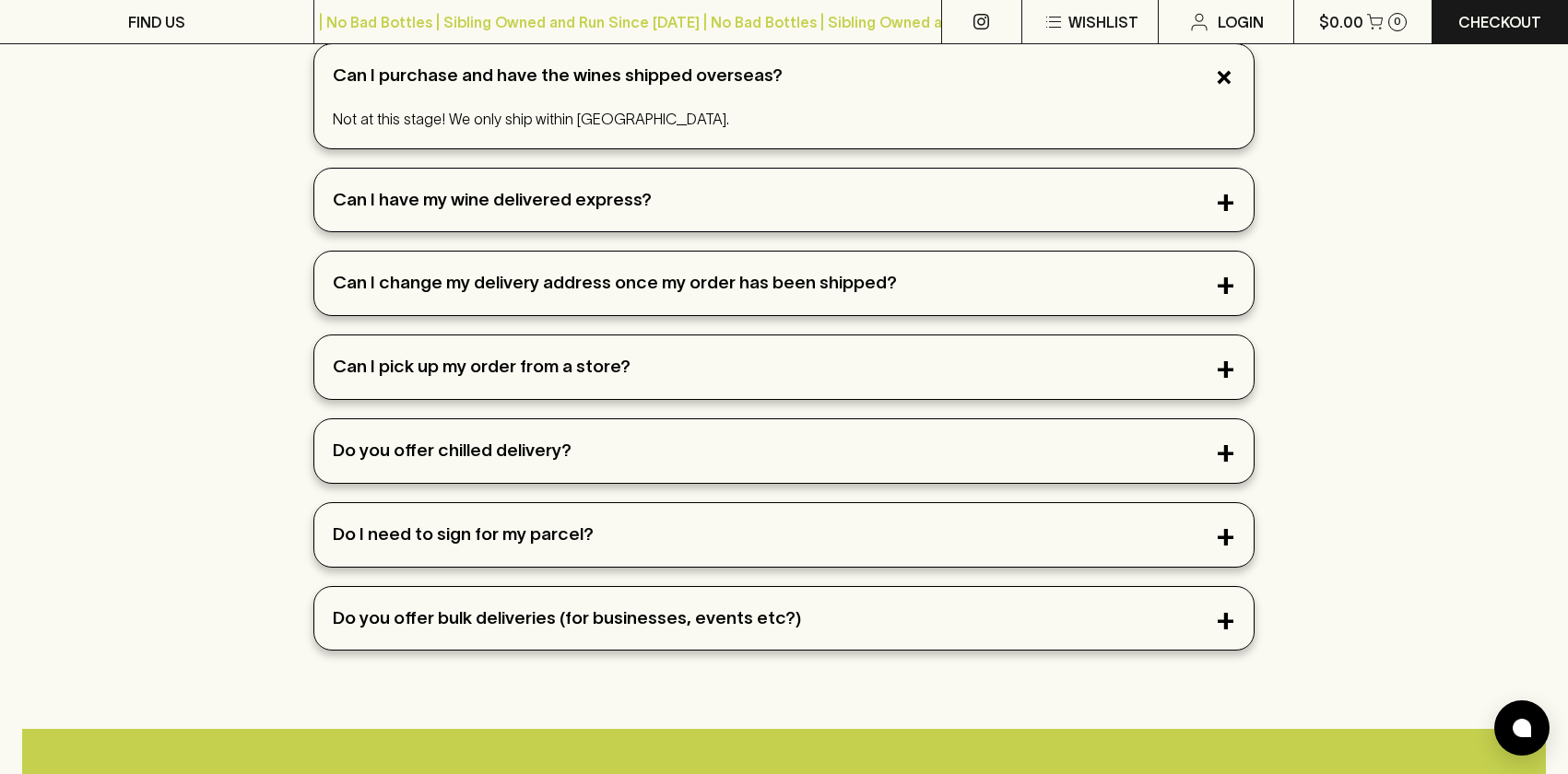
scroll to position [1254, 0]
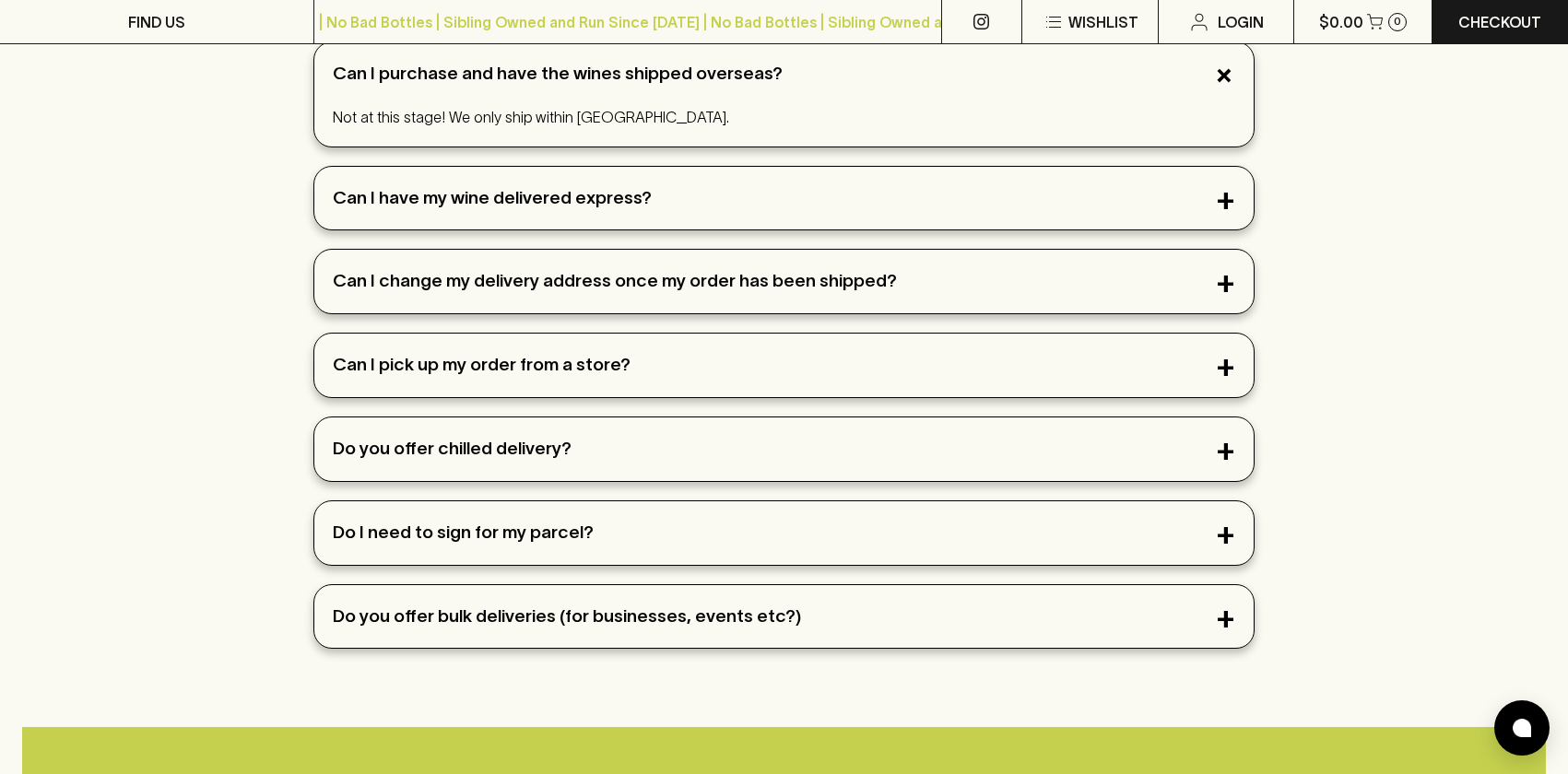
click at [897, 611] on div "Do you offer bulk deliveries (for businesses, events etc?)" at bounding box center [784, 617] width 939 height 64
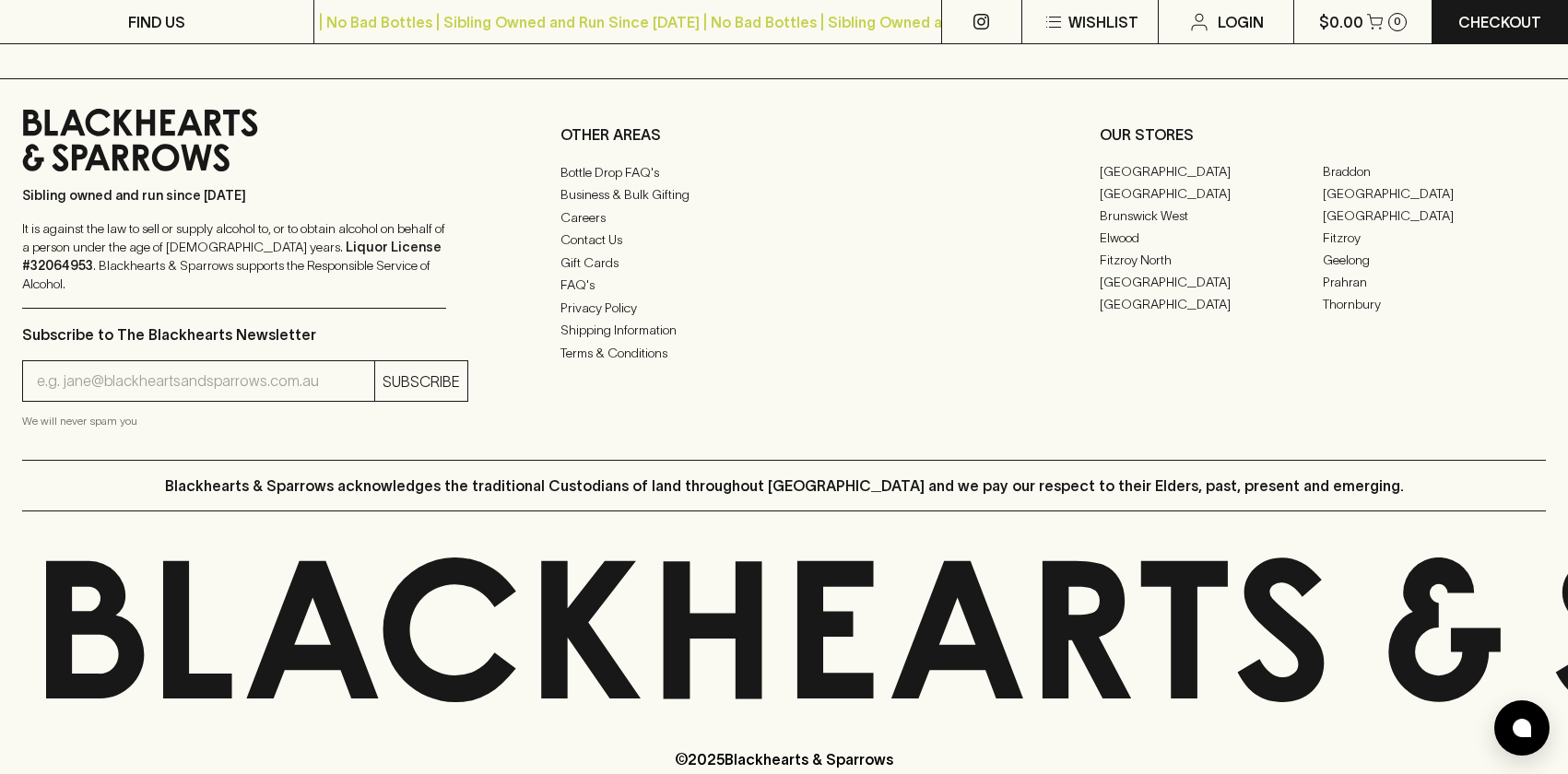
scroll to position [2293, 0]
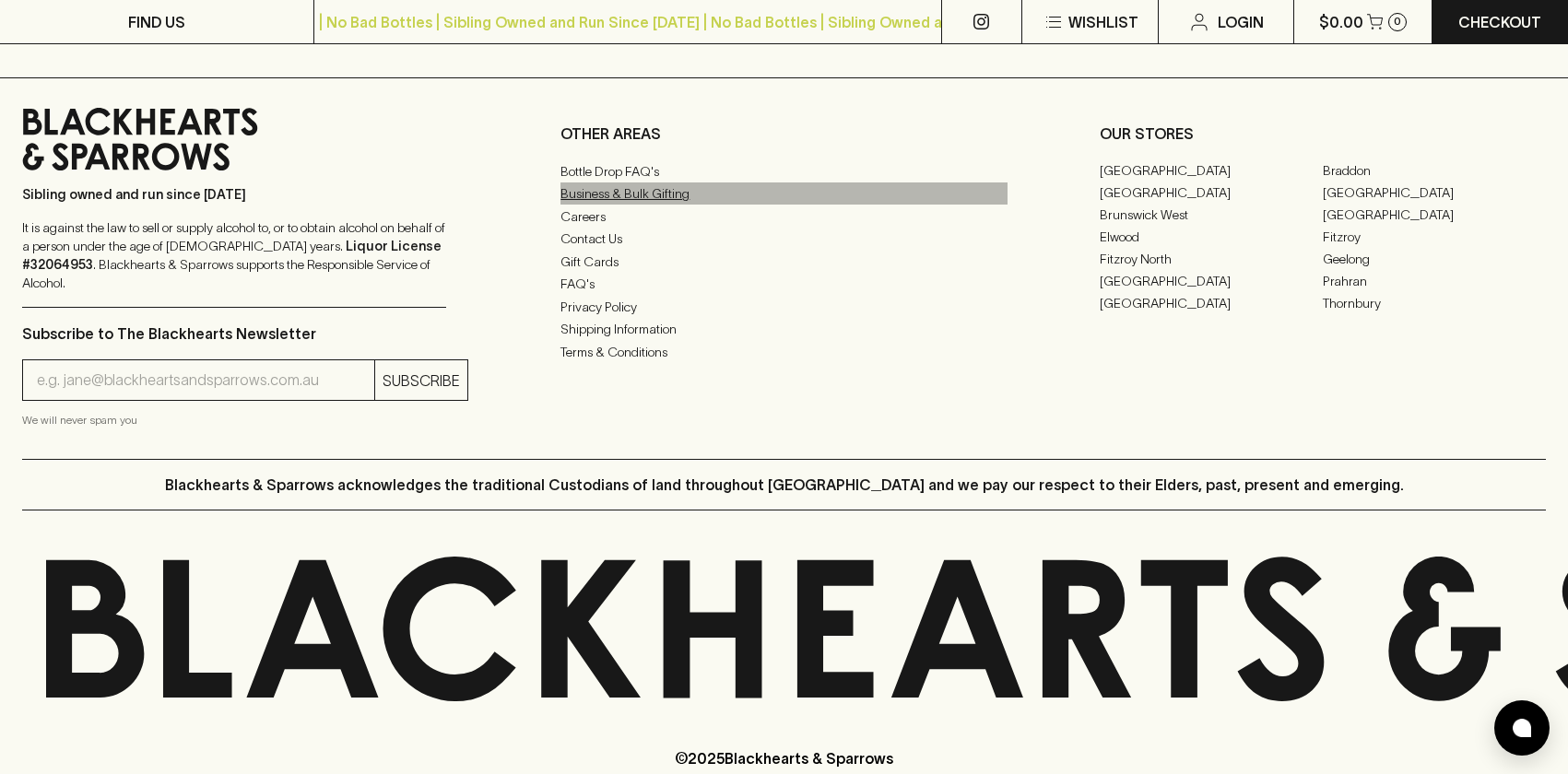
click at [625, 196] on link "Business & Bulk Gifting" at bounding box center [783, 193] width 446 height 22
